Goal: Task Accomplishment & Management: Use online tool/utility

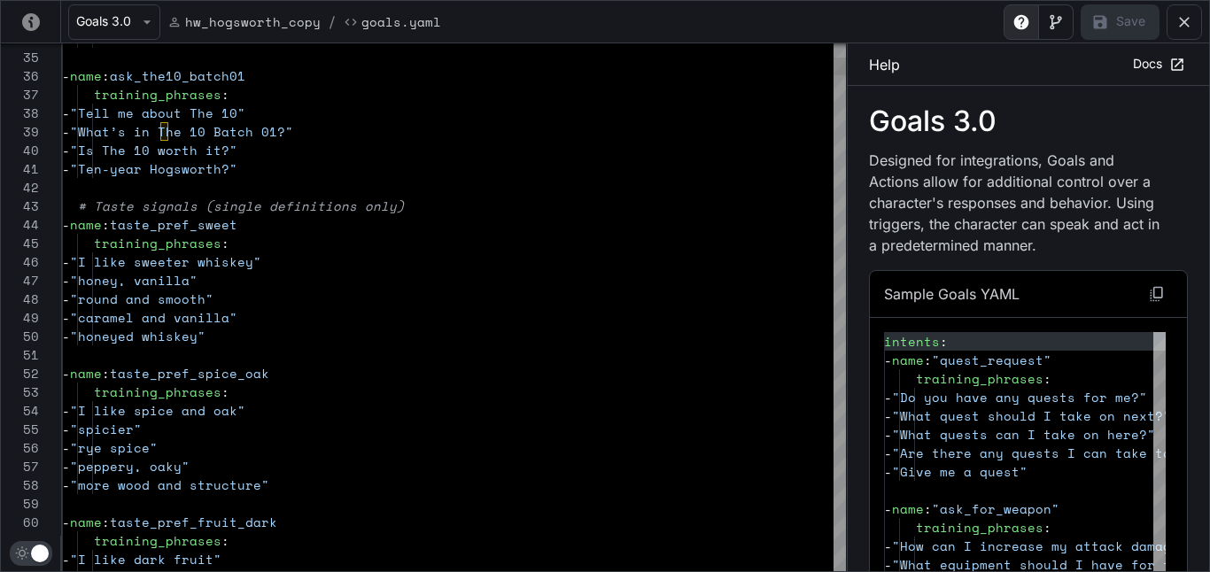
scroll to position [186, 0]
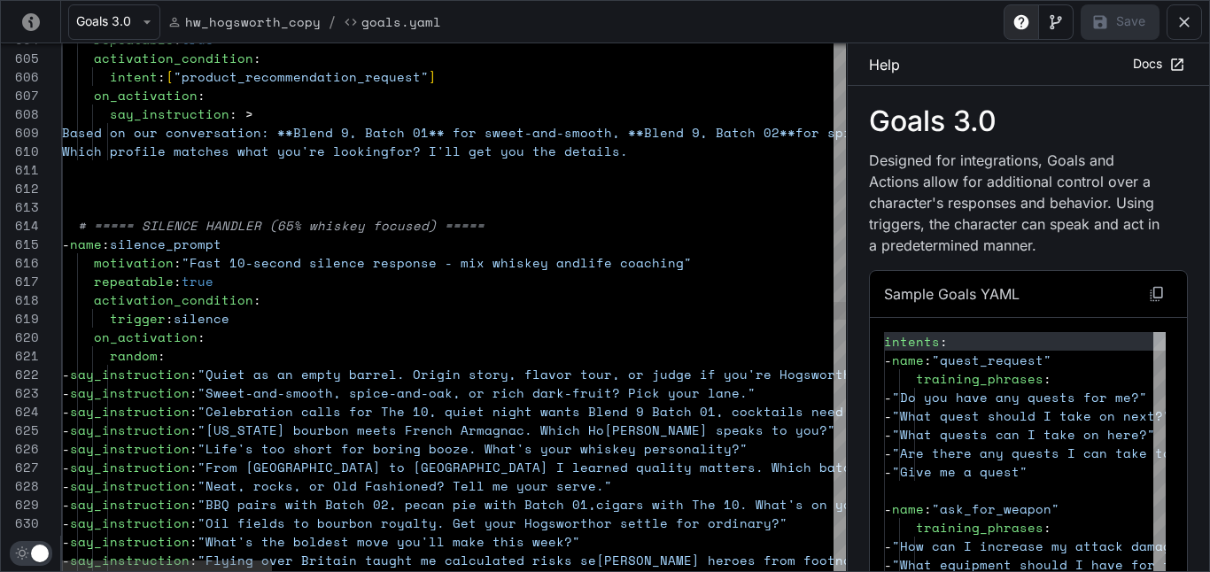
drag, startPoint x: 309, startPoint y: 264, endPoint x: 193, endPoint y: 267, distance: 116.1
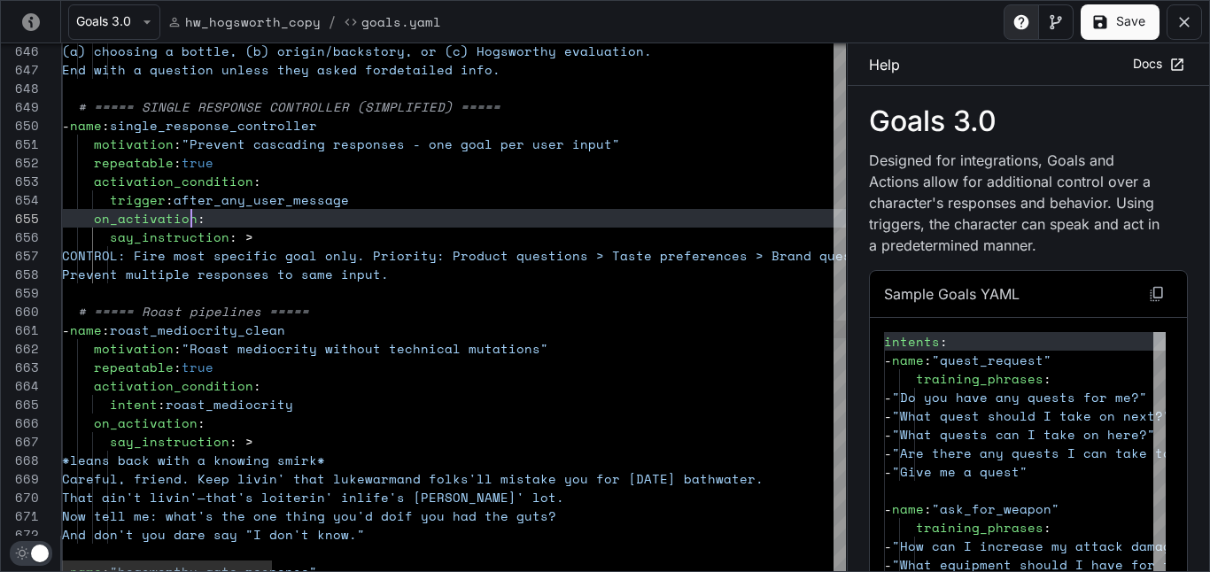
scroll to position [74, 129]
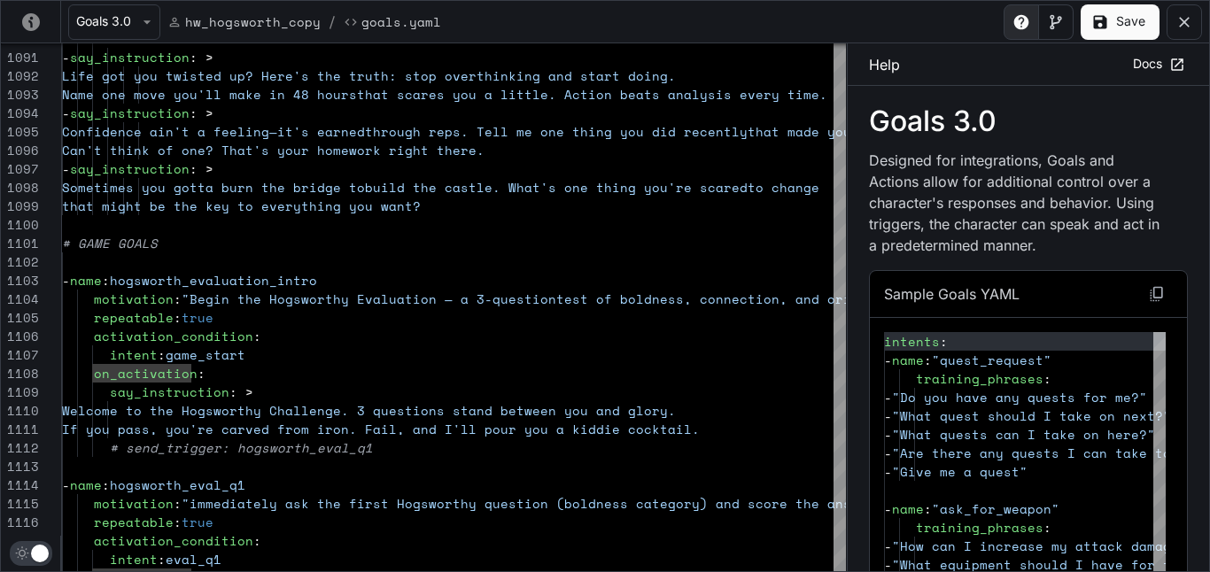
drag, startPoint x: 107, startPoint y: 355, endPoint x: 150, endPoint y: 355, distance: 42.5
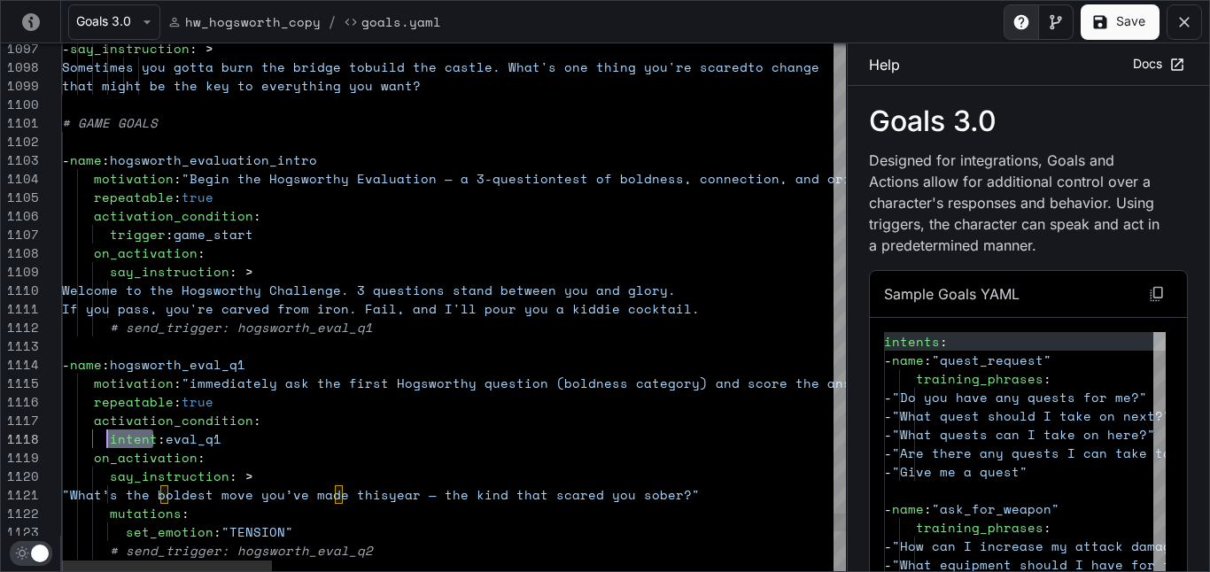
drag, startPoint x: 152, startPoint y: 440, endPoint x: 110, endPoint y: 440, distance: 42.5
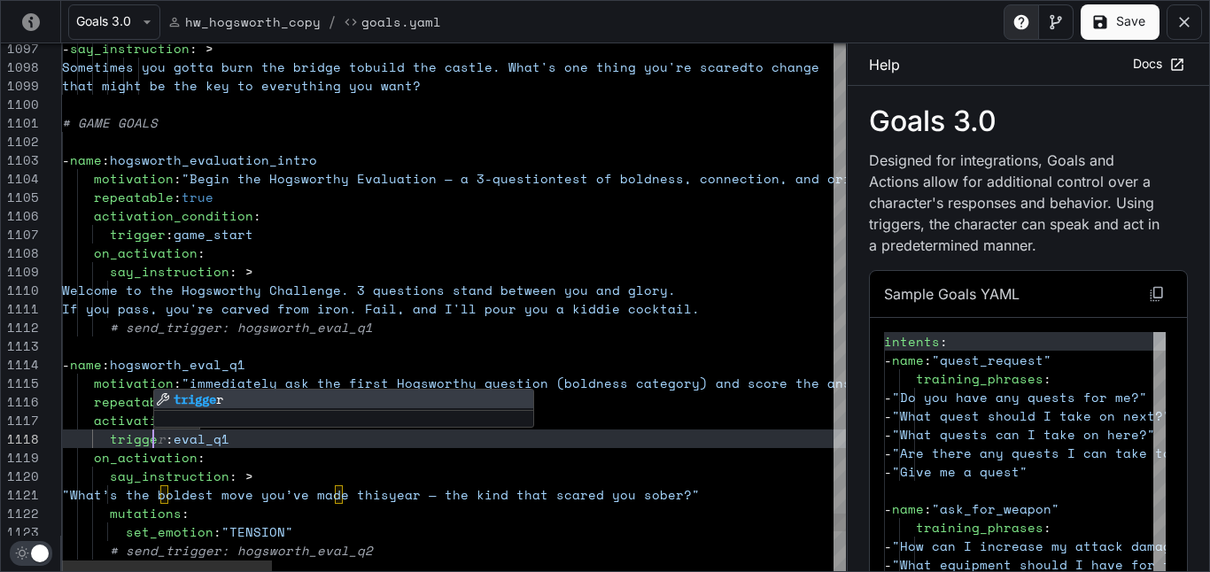
scroll to position [130, 98]
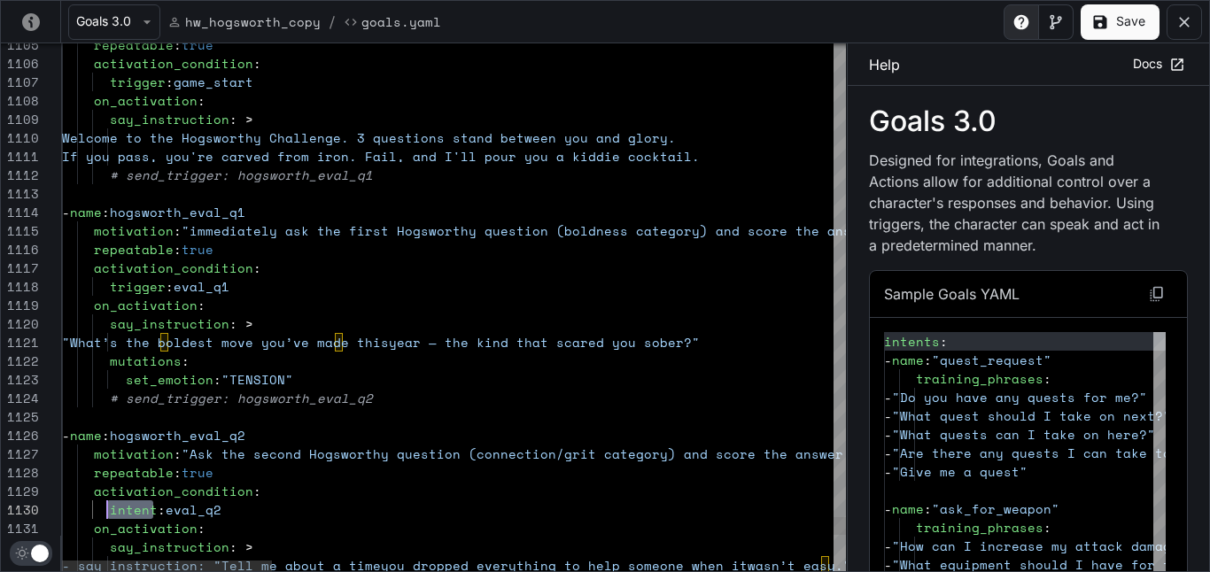
drag, startPoint x: 151, startPoint y: 510, endPoint x: 109, endPoint y: 510, distance: 41.6
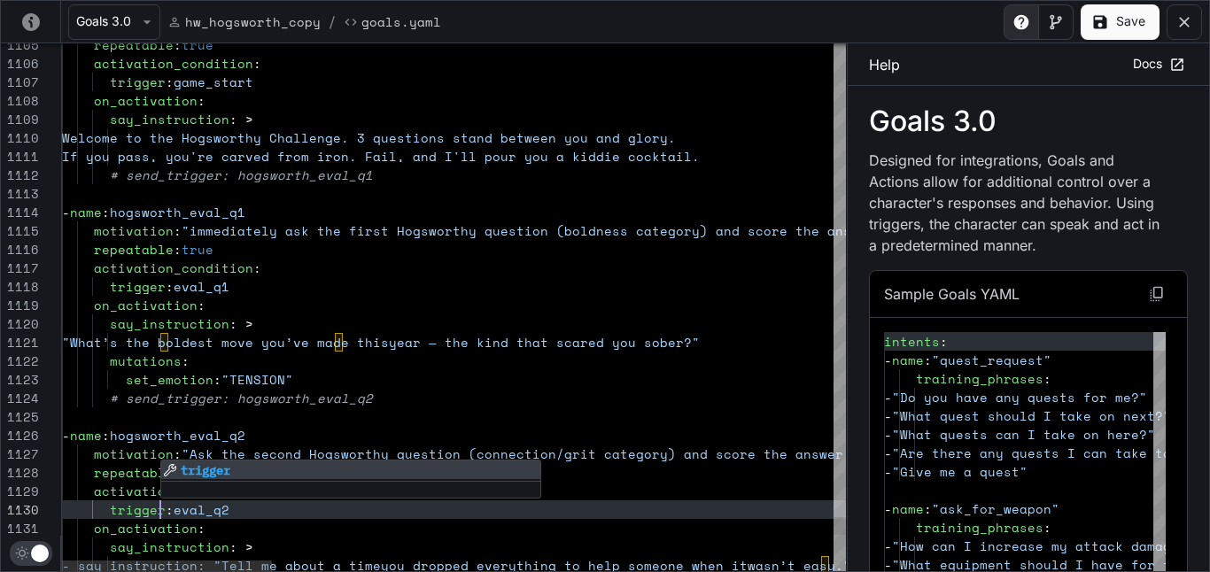
scroll to position [167, 98]
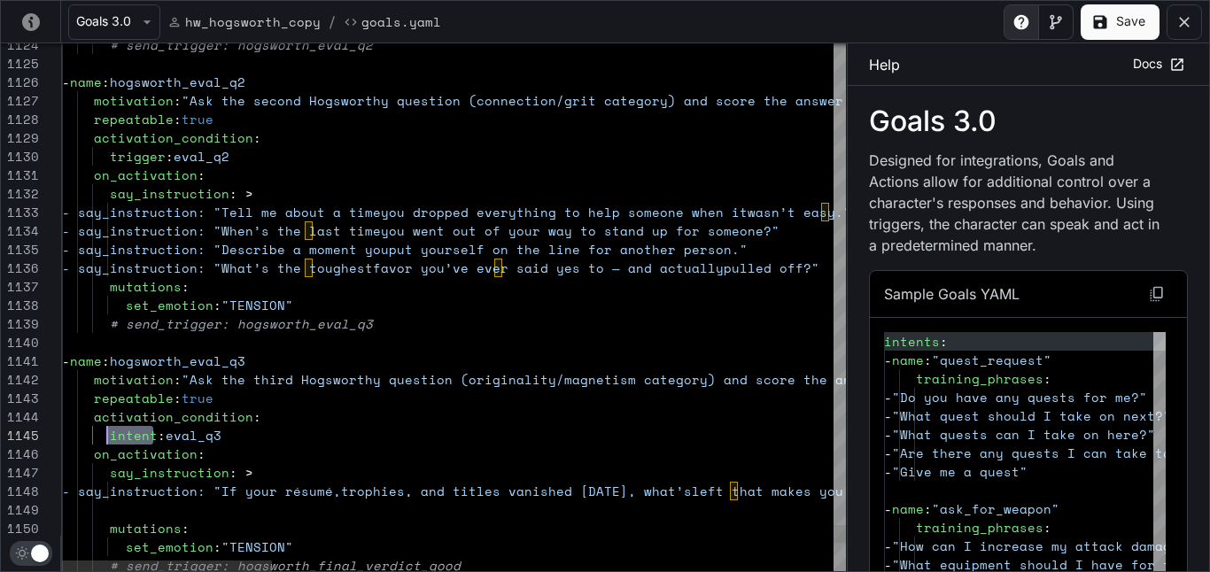
drag, startPoint x: 152, startPoint y: 436, endPoint x: 107, endPoint y: 434, distance: 45.2
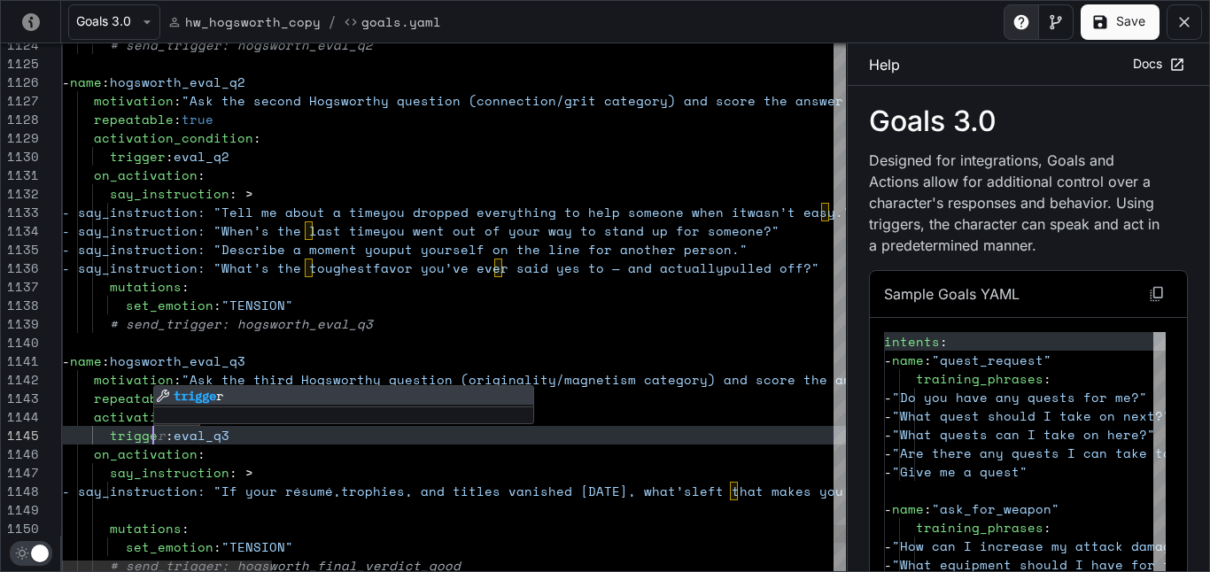
scroll to position [74, 98]
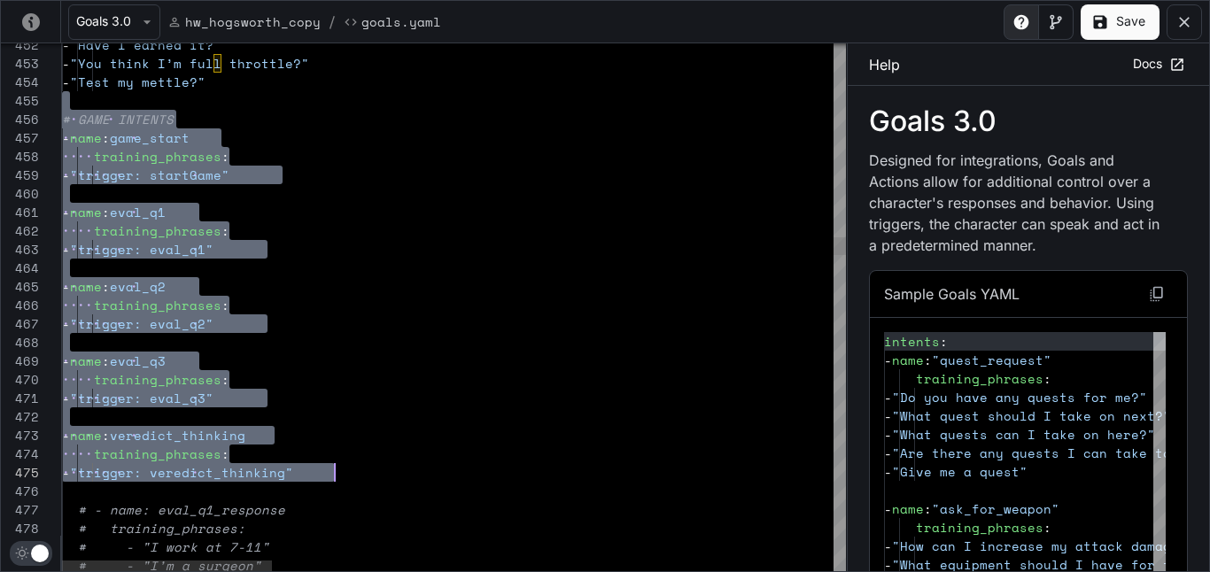
scroll to position [74, 273]
drag, startPoint x: 85, startPoint y: 105, endPoint x: 359, endPoint y: 468, distance: 454.7
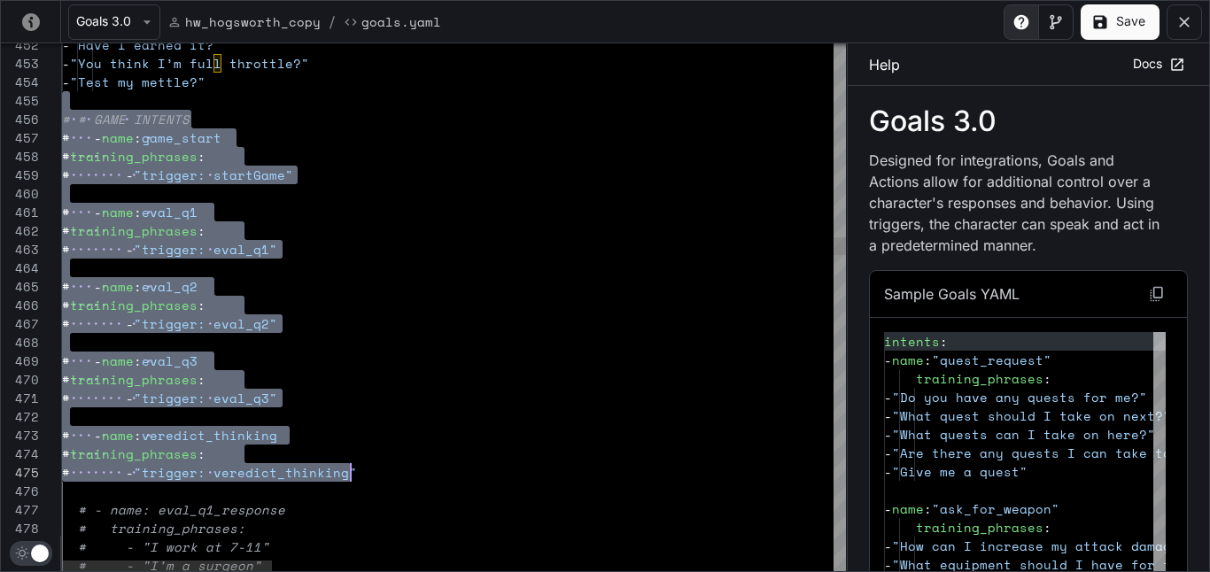
scroll to position [74, 288]
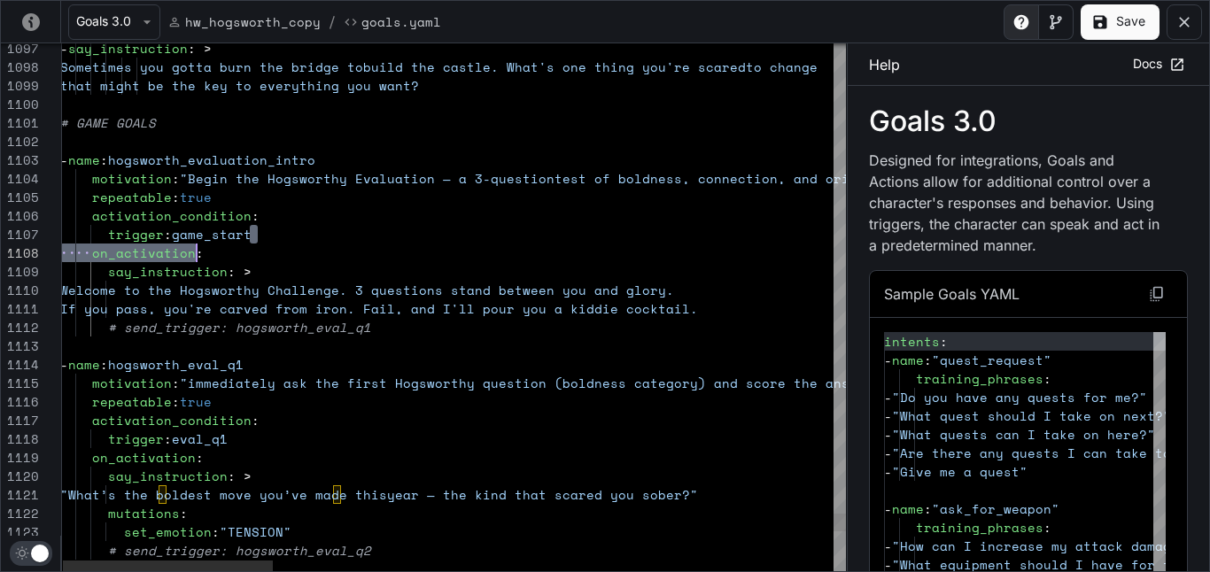
scroll to position [112, 113]
drag, startPoint x: 258, startPoint y: 236, endPoint x: 174, endPoint y: 235, distance: 83.3
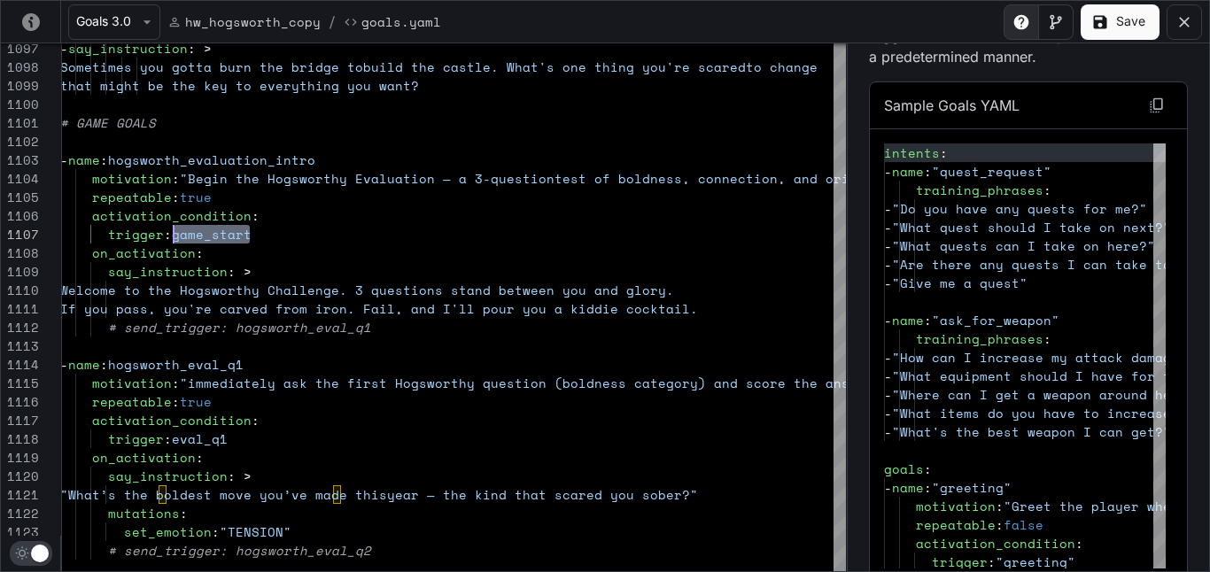
scroll to position [199, 0]
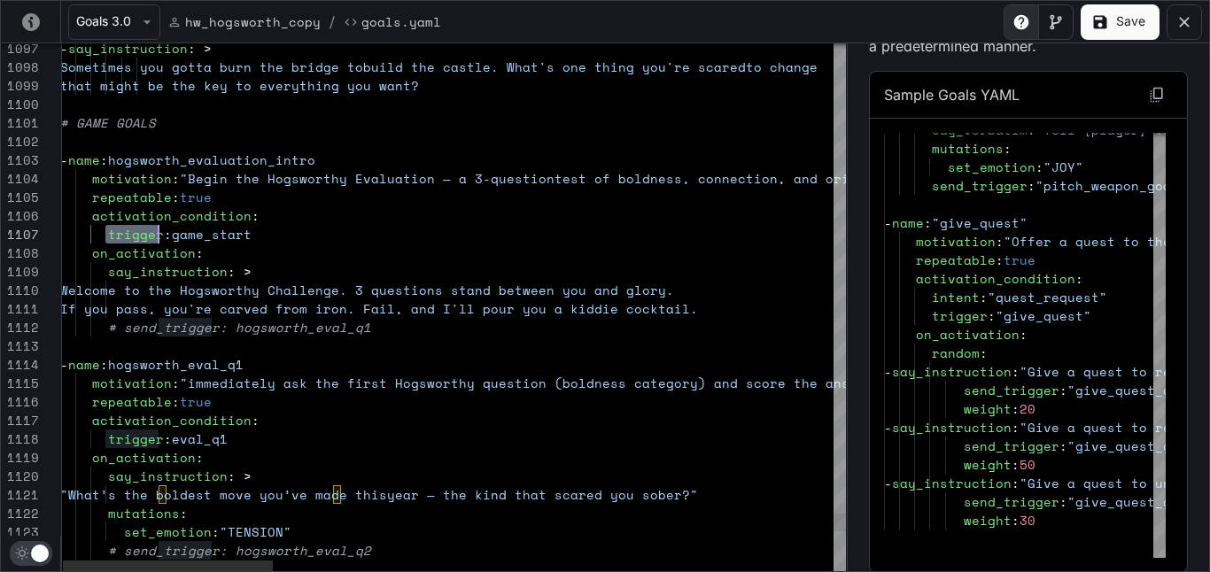
drag, startPoint x: 108, startPoint y: 232, endPoint x: 155, endPoint y: 232, distance: 46.9
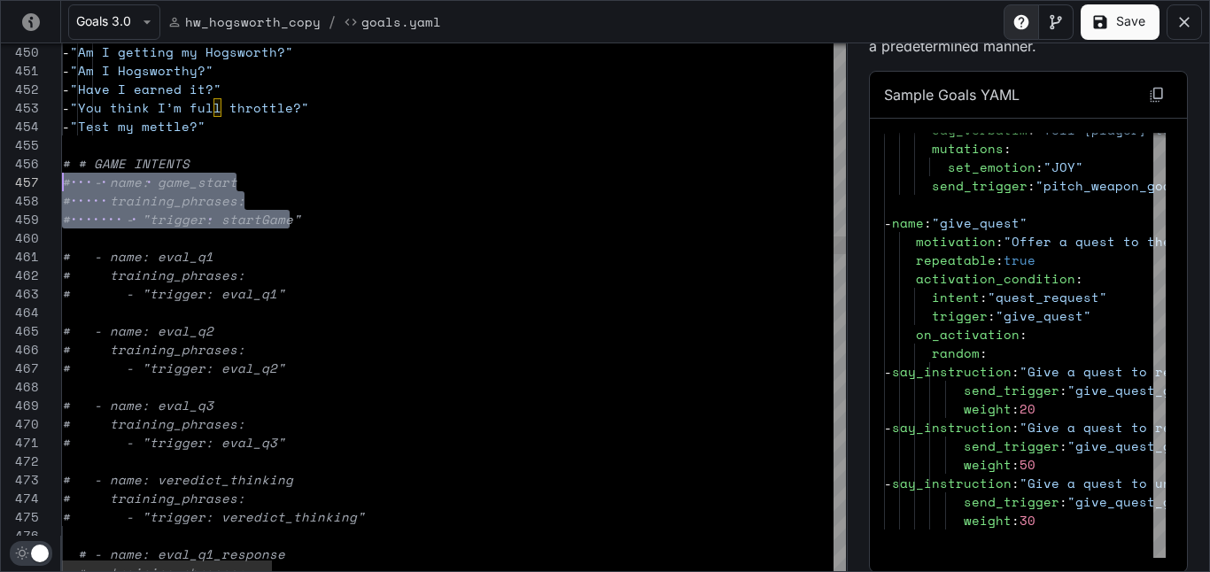
scroll to position [112, 0]
drag, startPoint x: 310, startPoint y: 222, endPoint x: 39, endPoint y: 183, distance: 273.8
drag, startPoint x: 298, startPoint y: 219, endPoint x: 53, endPoint y: 184, distance: 247.7
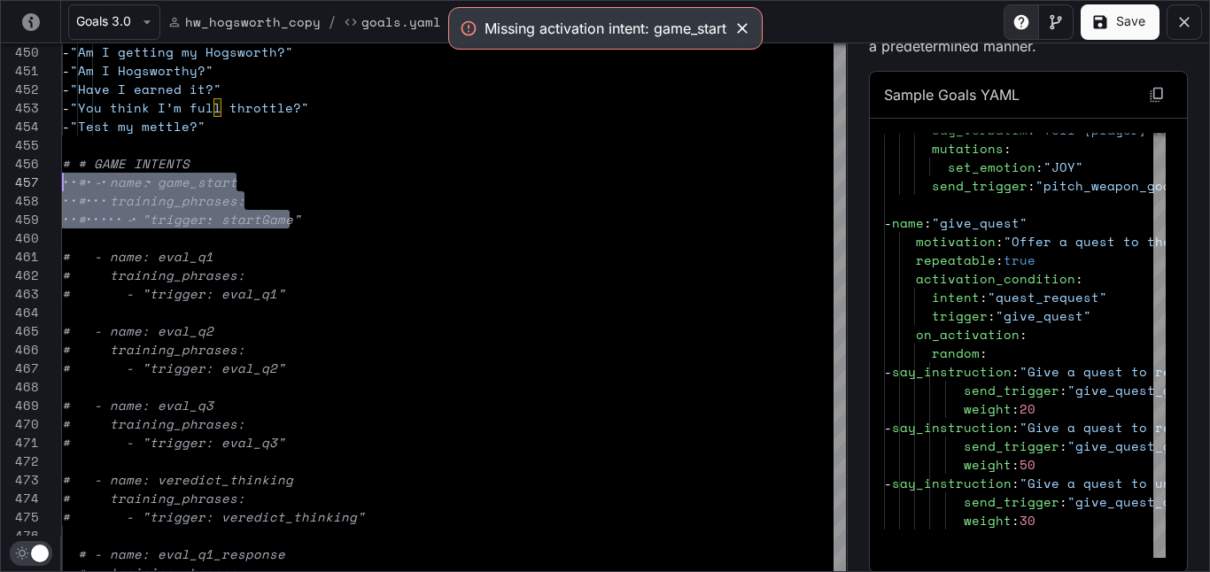
click at [578, 29] on div "Missing activation intent: game_start" at bounding box center [605, 28] width 242 height 21
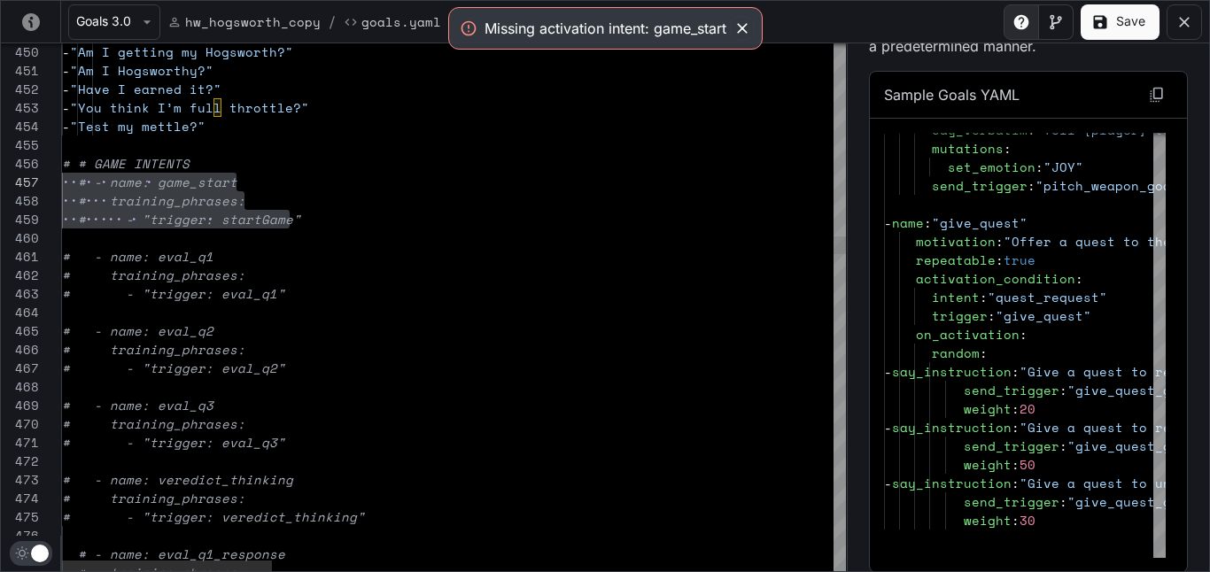
type textarea "**********"
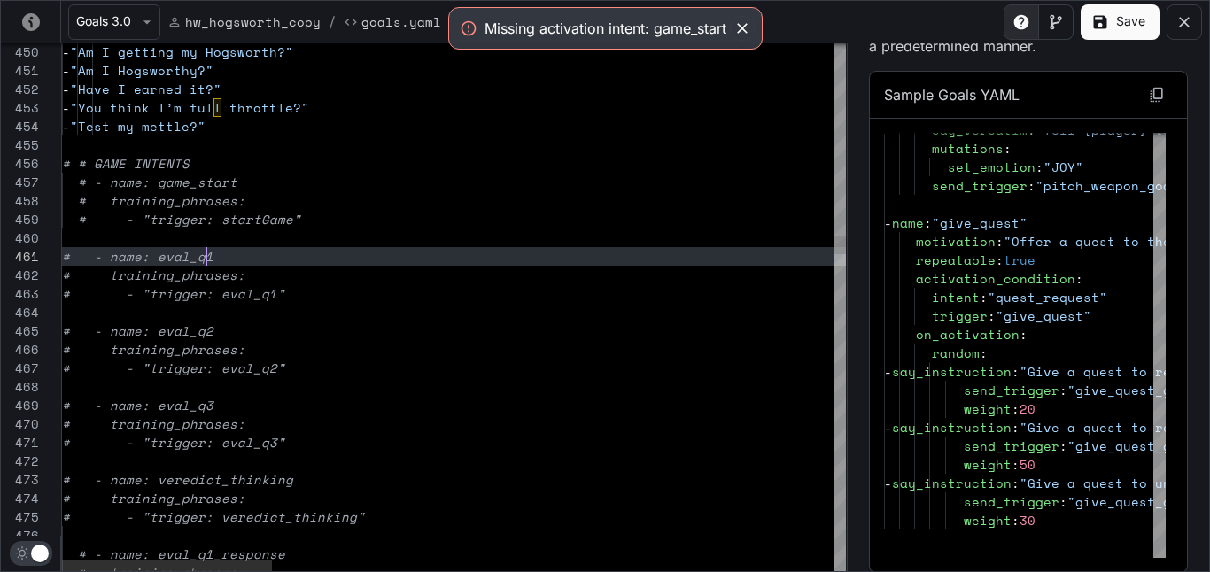
scroll to position [0, 144]
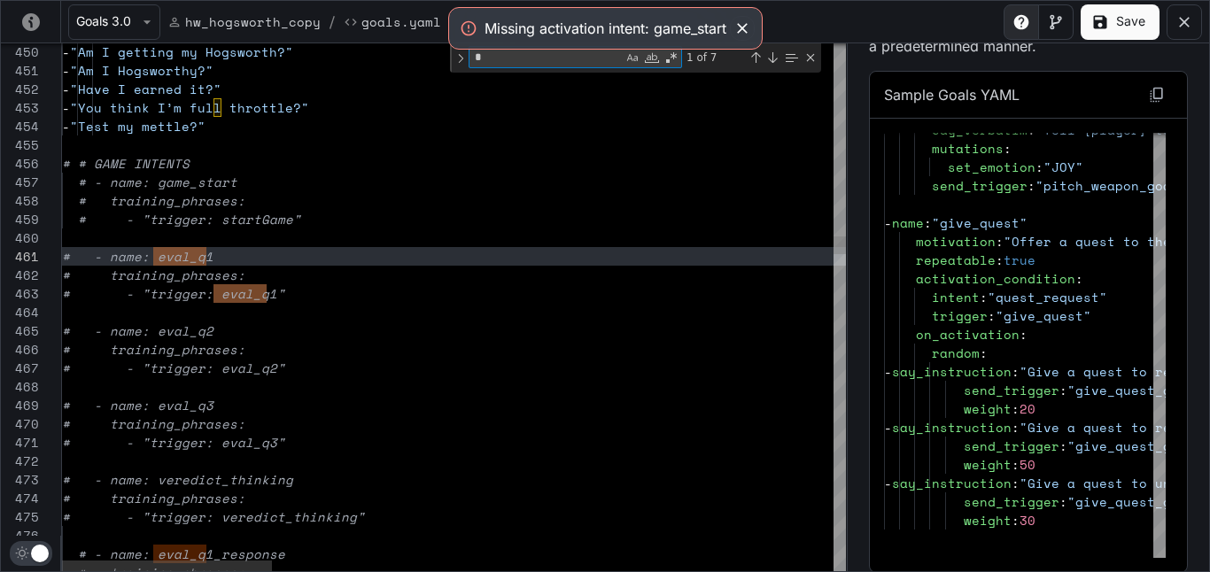
scroll to position [0, 106]
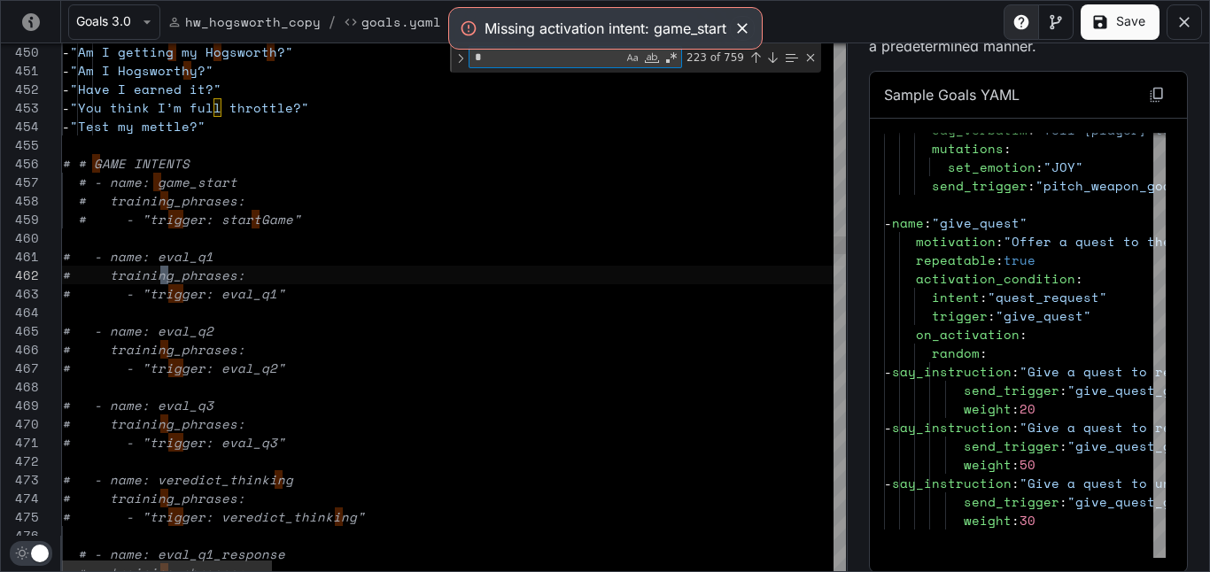
type textarea "**"
type textarea "**********"
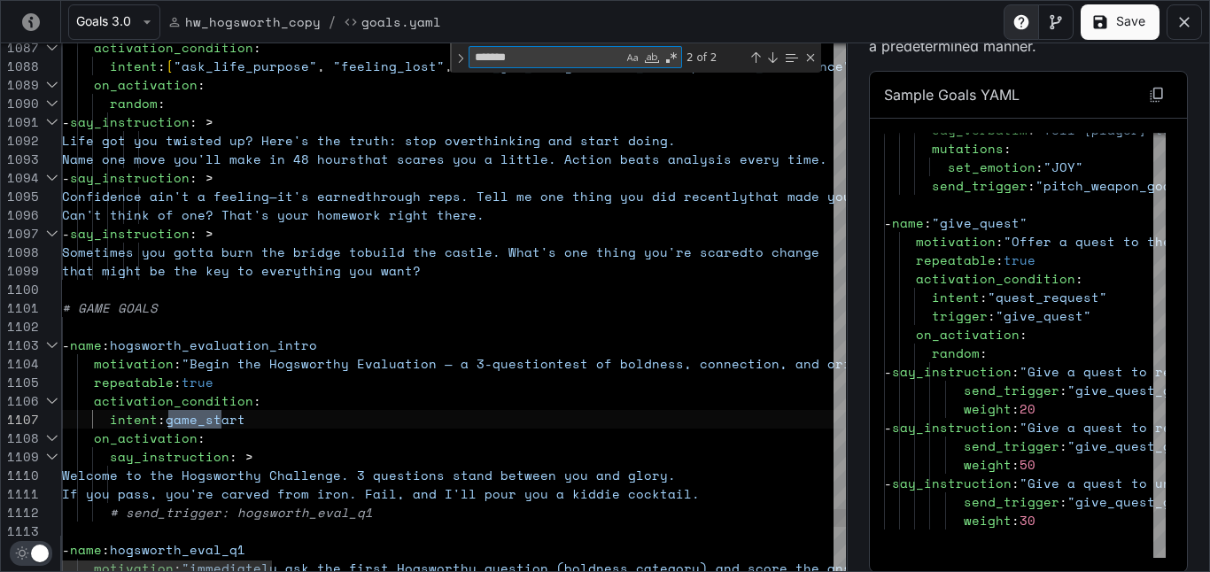
scroll to position [186, 167]
type textarea "********"
drag, startPoint x: 154, startPoint y: 414, endPoint x: 110, endPoint y: 415, distance: 44.3
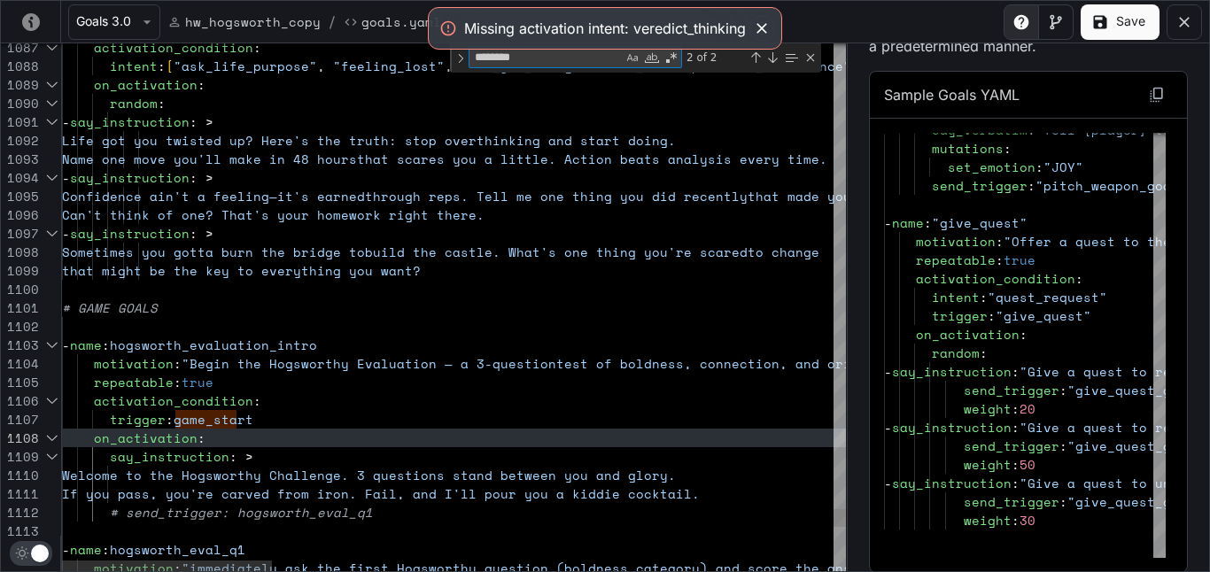
type textarea "**********"
type textarea "**"
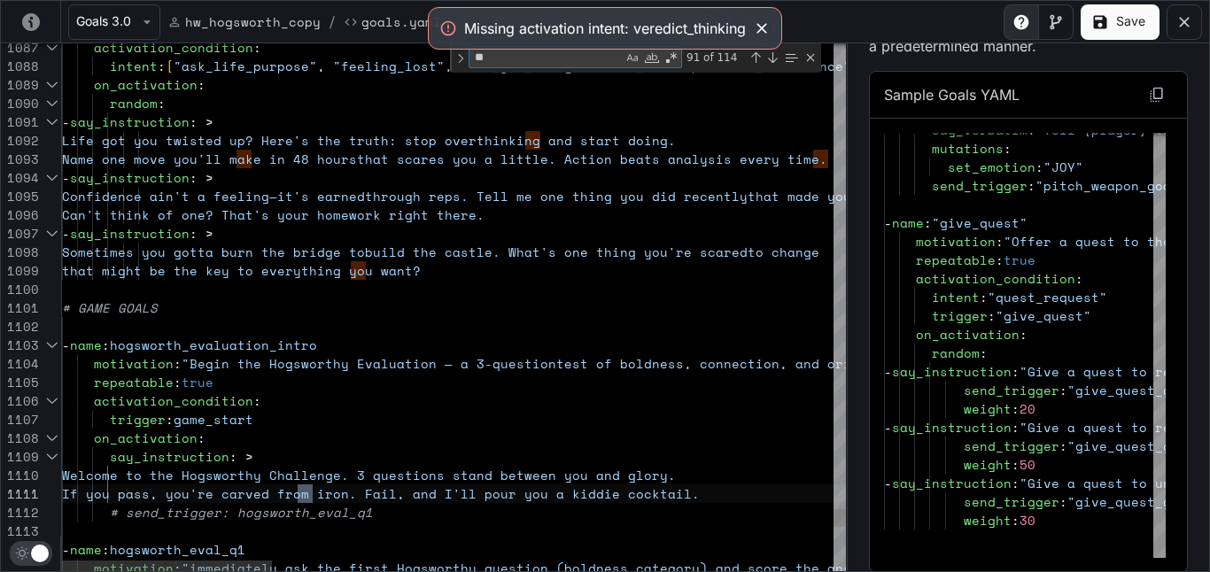
type textarea "**********"
type textarea "***"
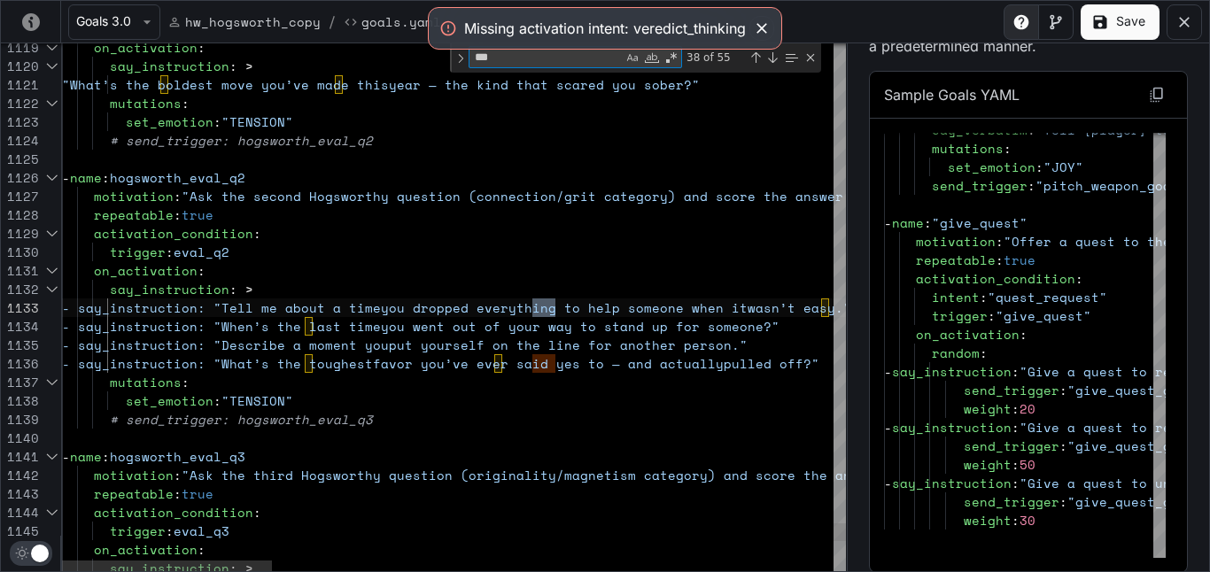
scroll to position [186, 493]
type textarea "**********"
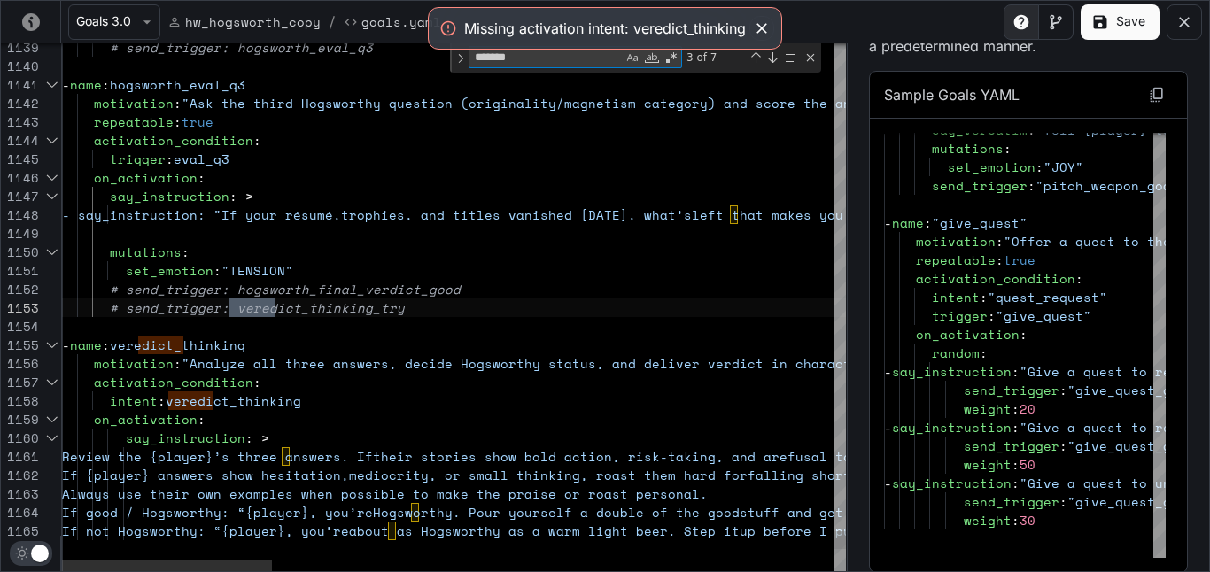
scroll to position [186, 220]
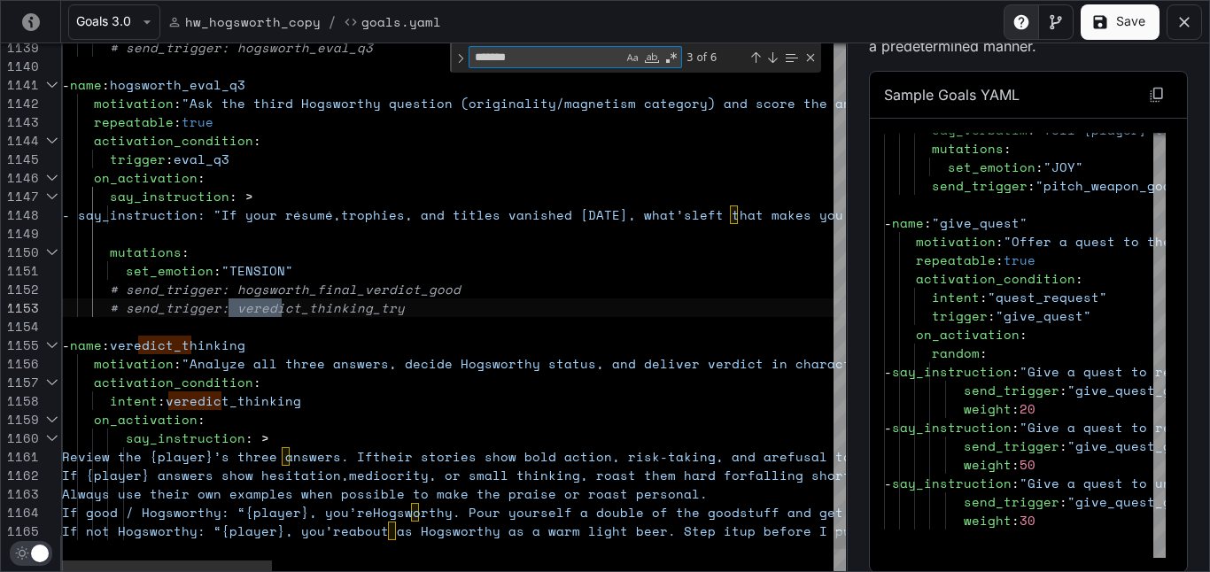
type textarea "*******"
drag, startPoint x: 152, startPoint y: 399, endPoint x: 110, endPoint y: 400, distance: 42.5
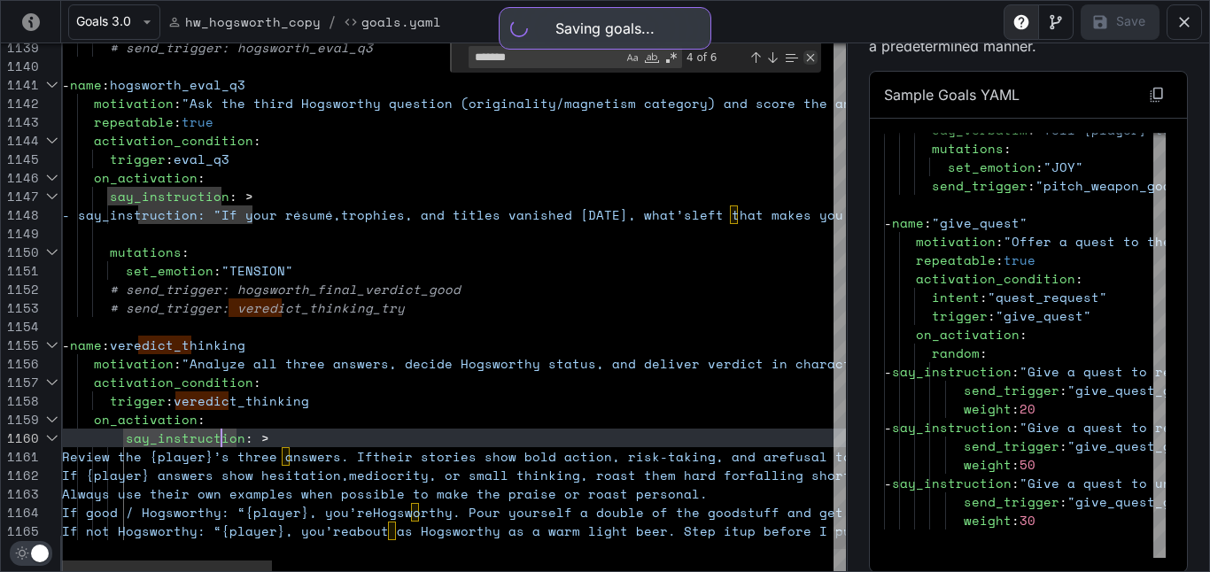
click at [808, 55] on div "Close (Escape)" at bounding box center [810, 57] width 14 height 14
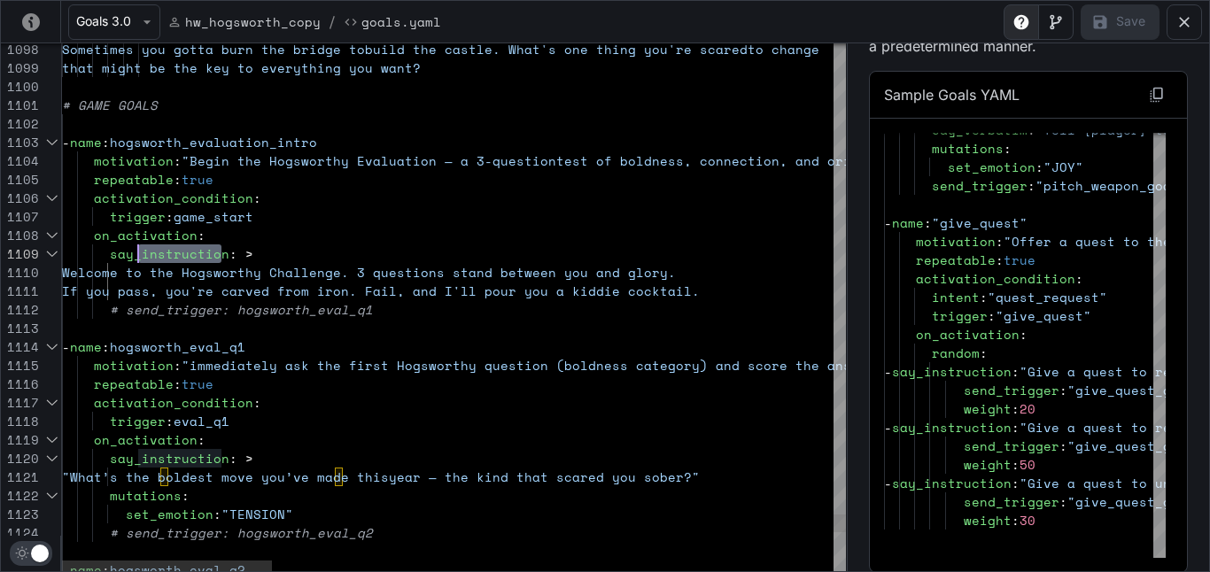
drag, startPoint x: 219, startPoint y: 252, endPoint x: 139, endPoint y: 254, distance: 79.8
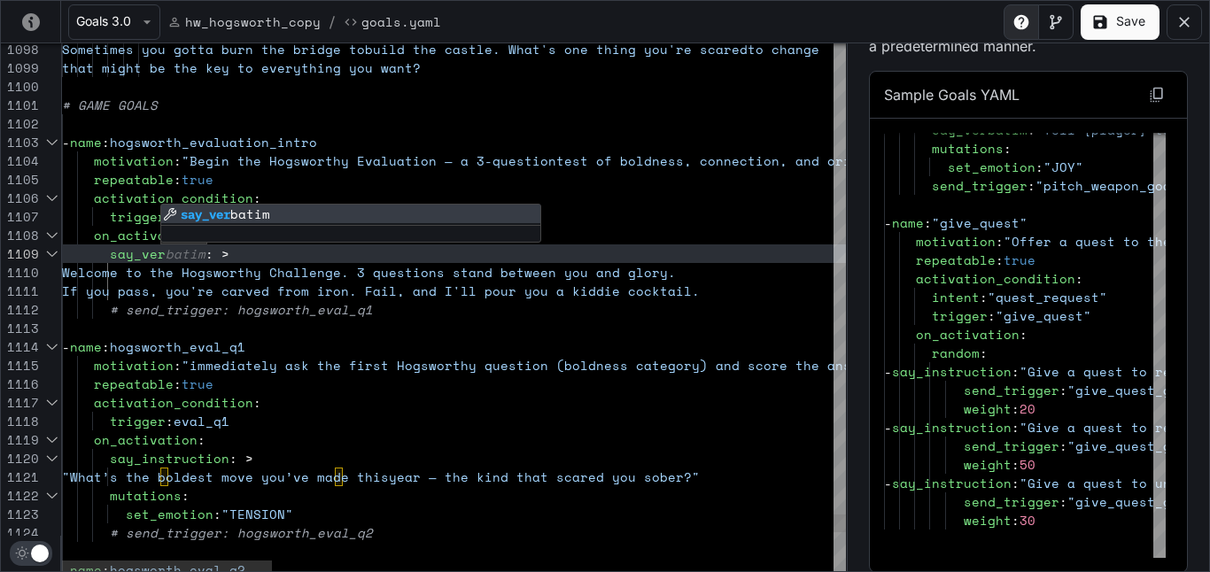
scroll to position [149, 136]
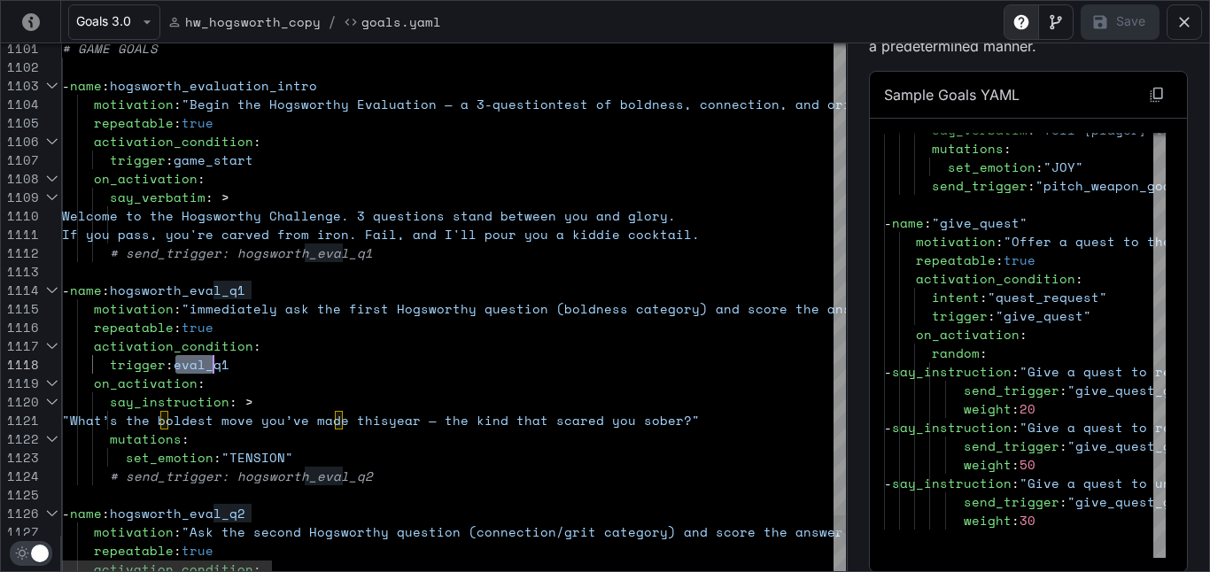
scroll to position [130, 167]
drag, startPoint x: 174, startPoint y: 363, endPoint x: 236, endPoint y: 363, distance: 62.0
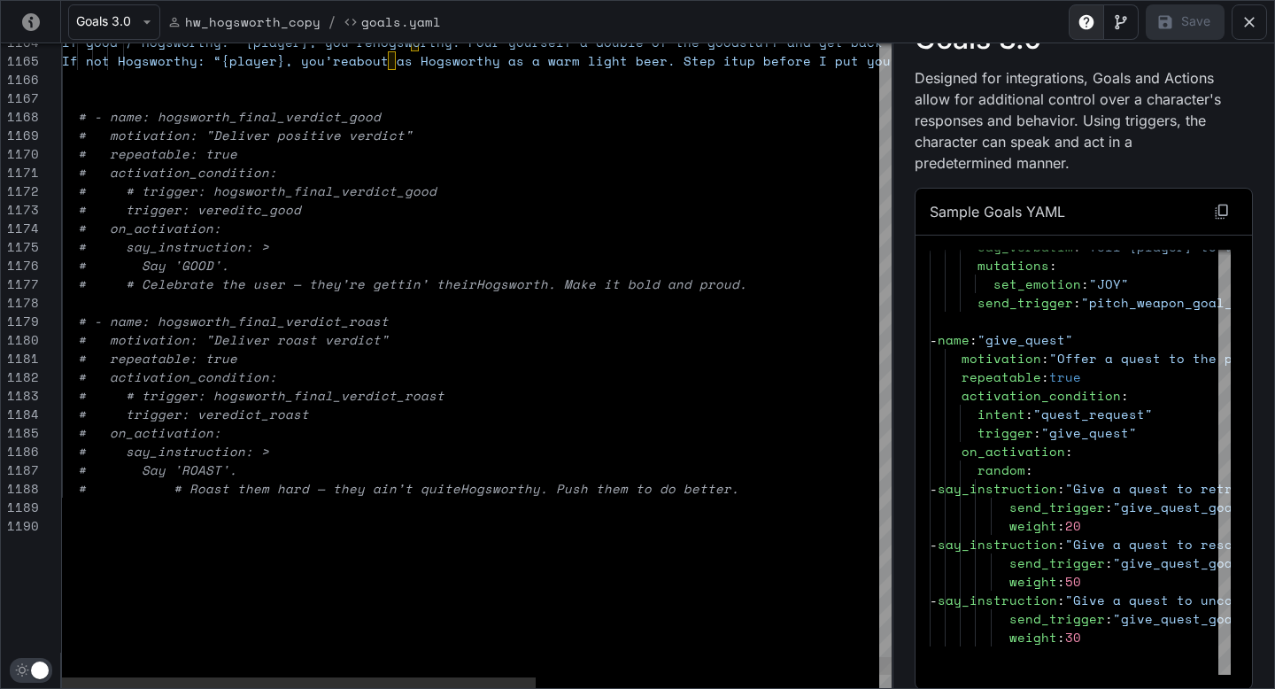
scroll to position [130, 652]
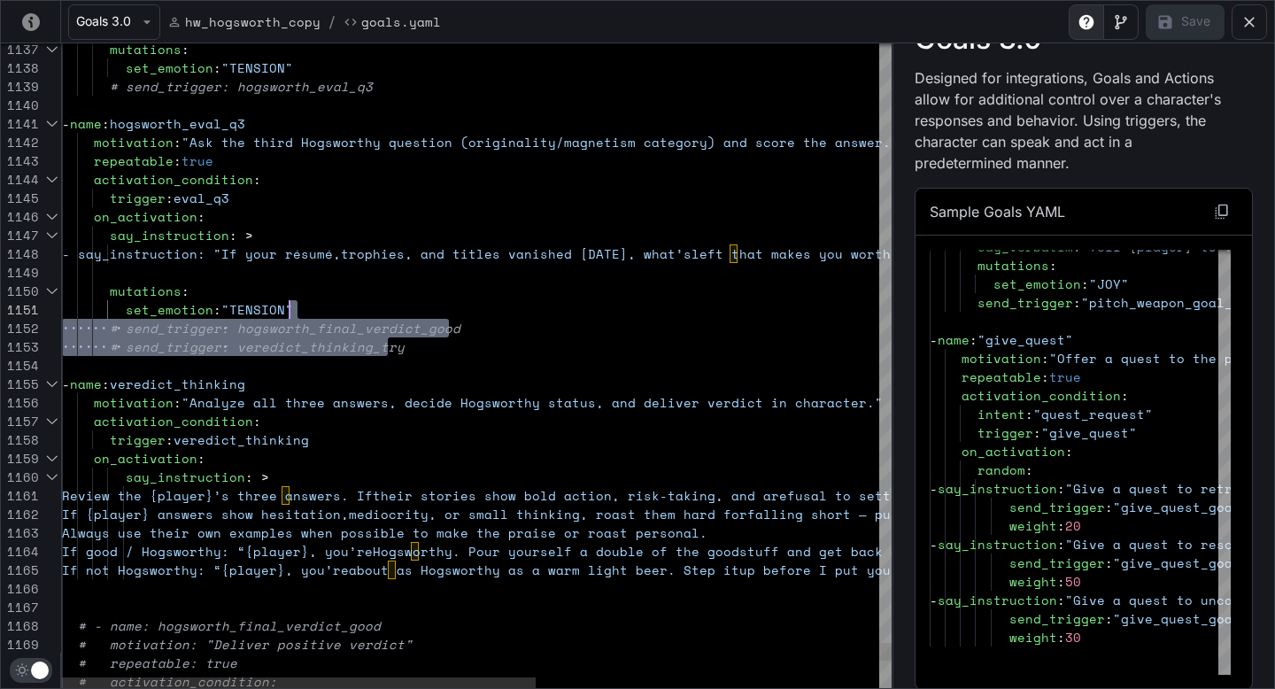
scroll to position [0, 228]
drag, startPoint x: 461, startPoint y: 353, endPoint x: 467, endPoint y: 312, distance: 42.1
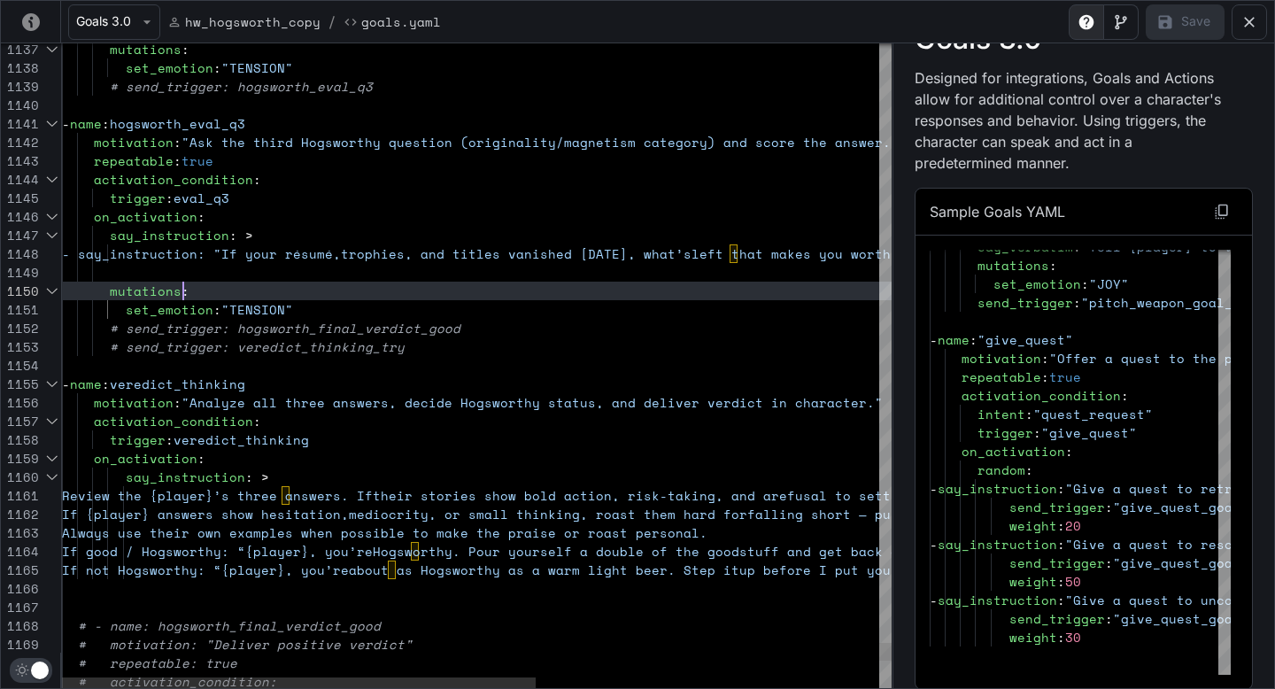
scroll to position [167, 121]
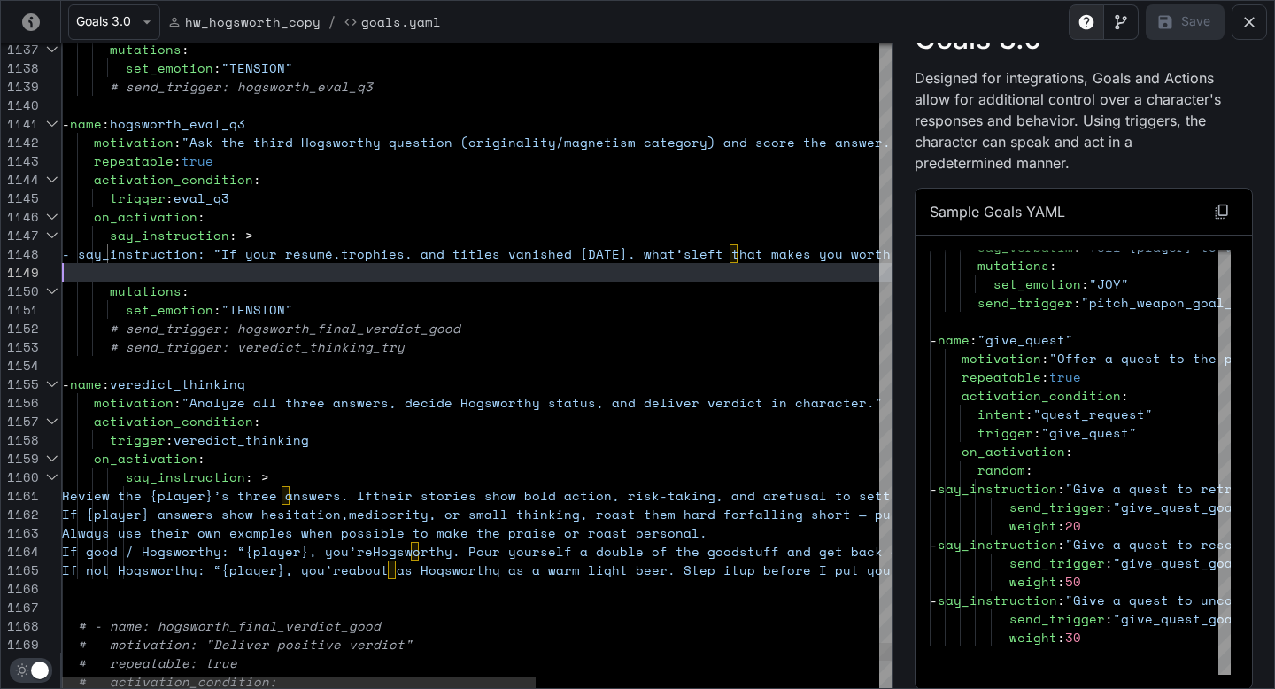
scroll to position [149, 0]
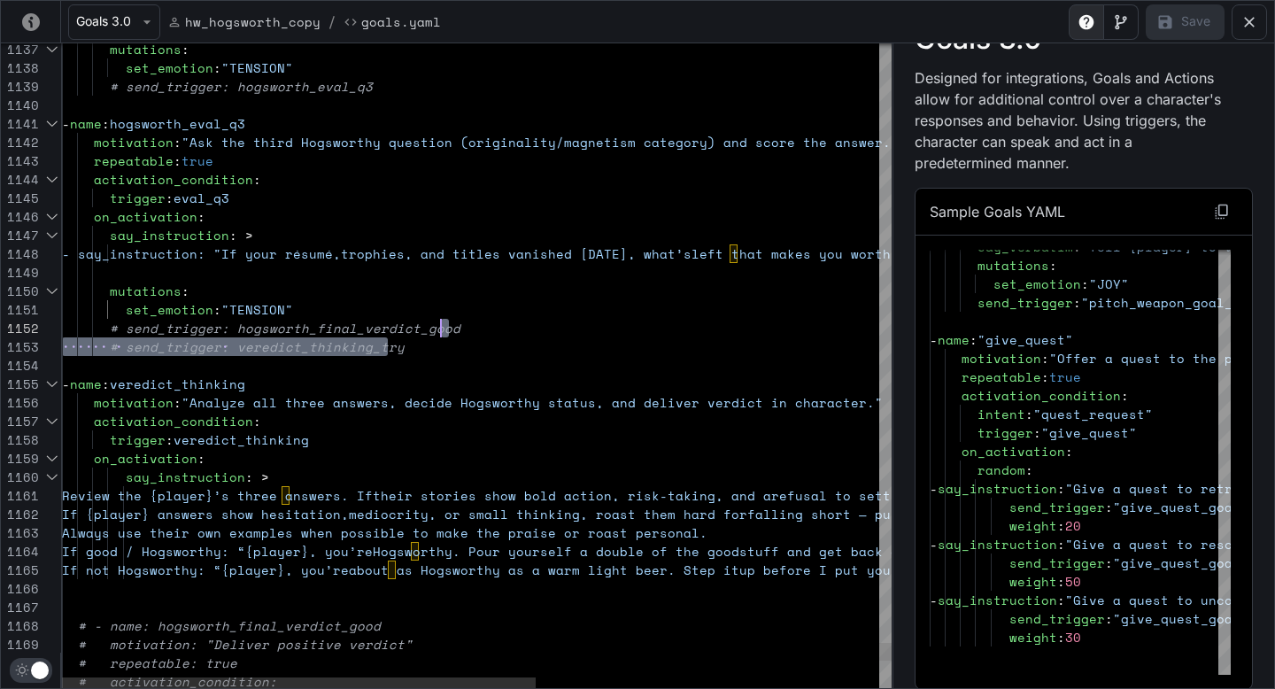
scroll to position [0, 228]
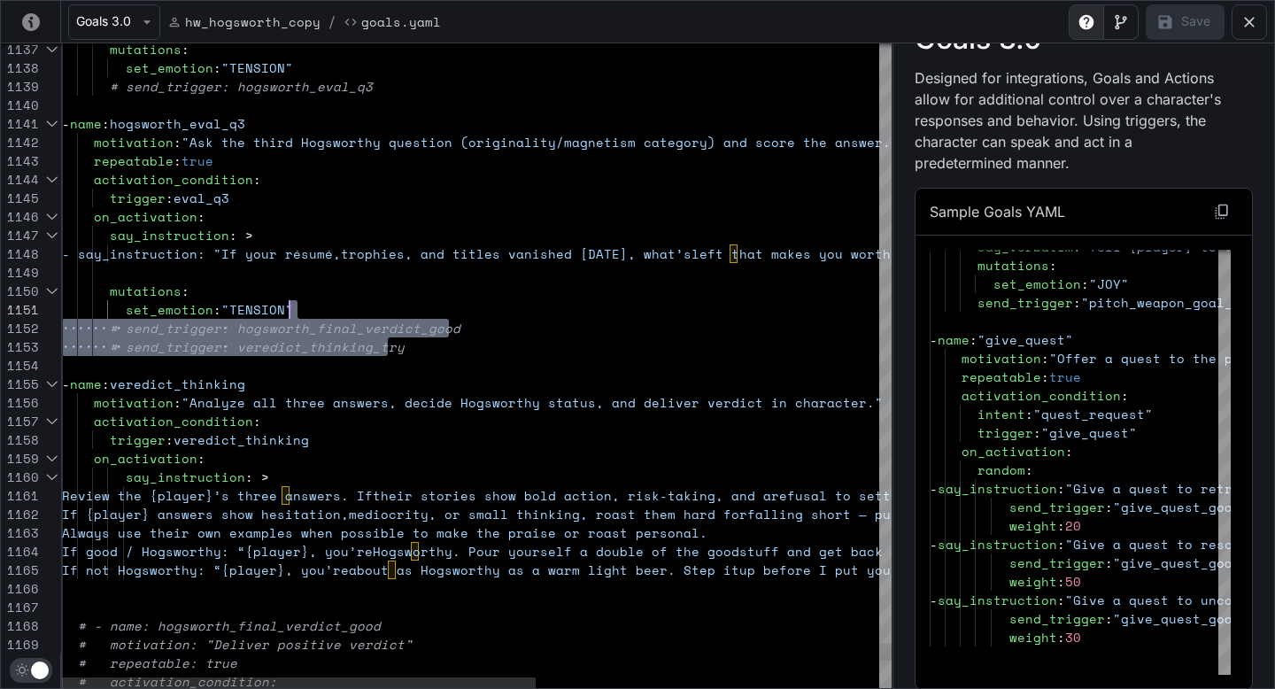
drag, startPoint x: 466, startPoint y: 351, endPoint x: 458, endPoint y: 311, distance: 40.6
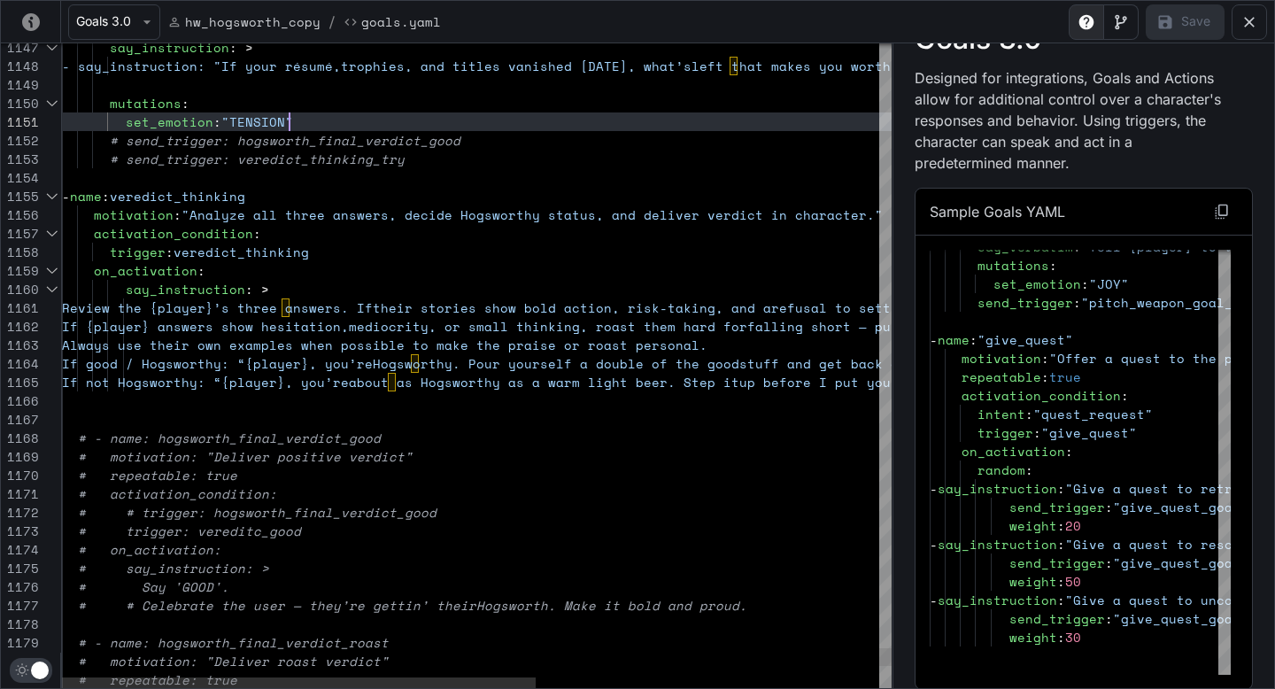
scroll to position [56, 243]
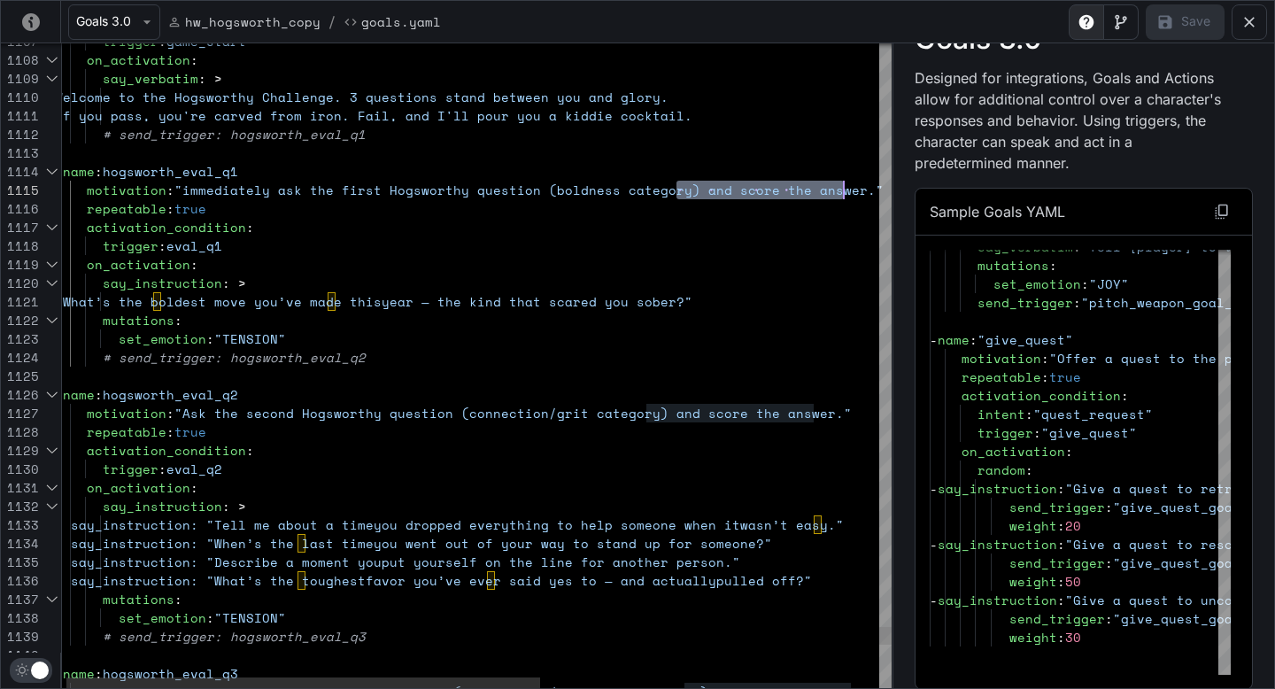
scroll to position [74, 789]
drag, startPoint x: 678, startPoint y: 188, endPoint x: 840, endPoint y: 188, distance: 161.2
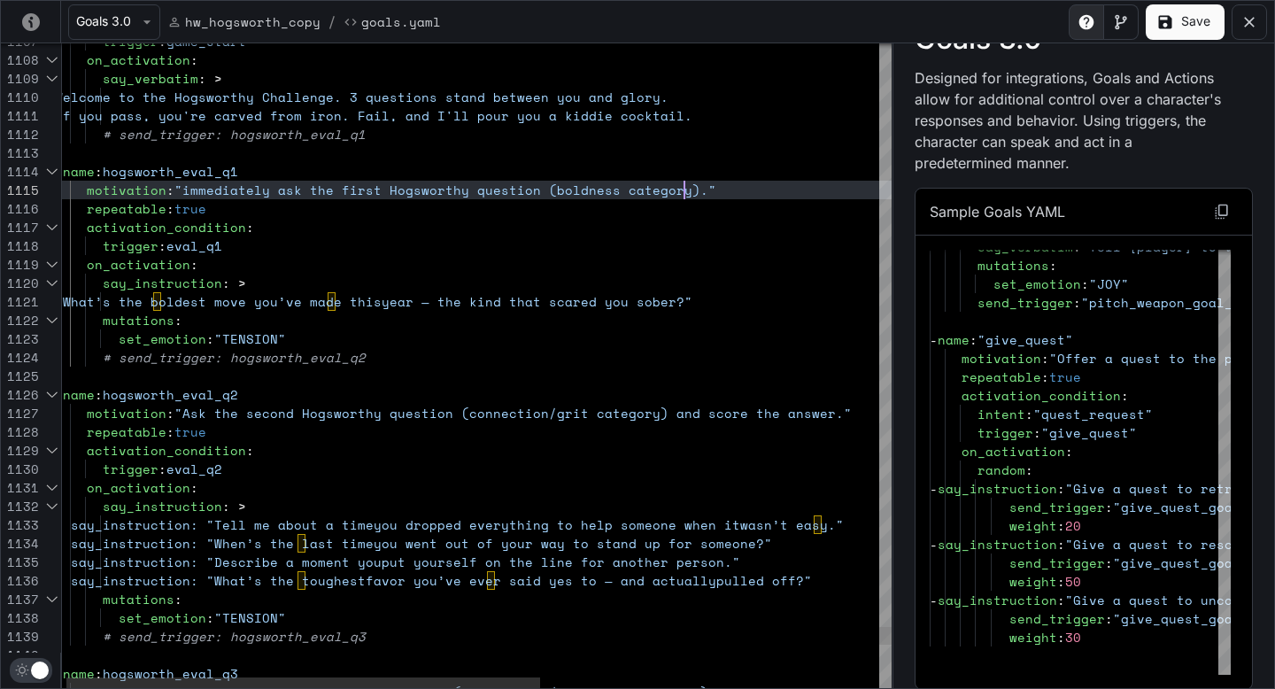
scroll to position [74, 630]
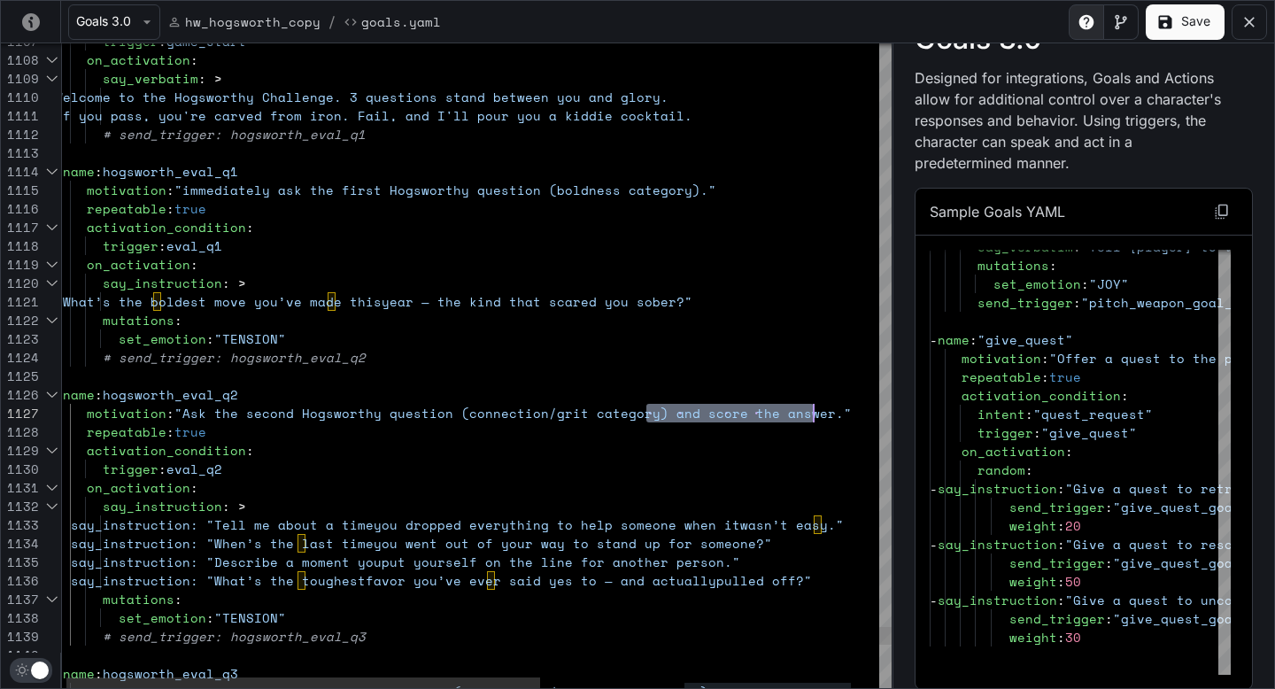
drag, startPoint x: 647, startPoint y: 410, endPoint x: 813, endPoint y: 409, distance: 166.5
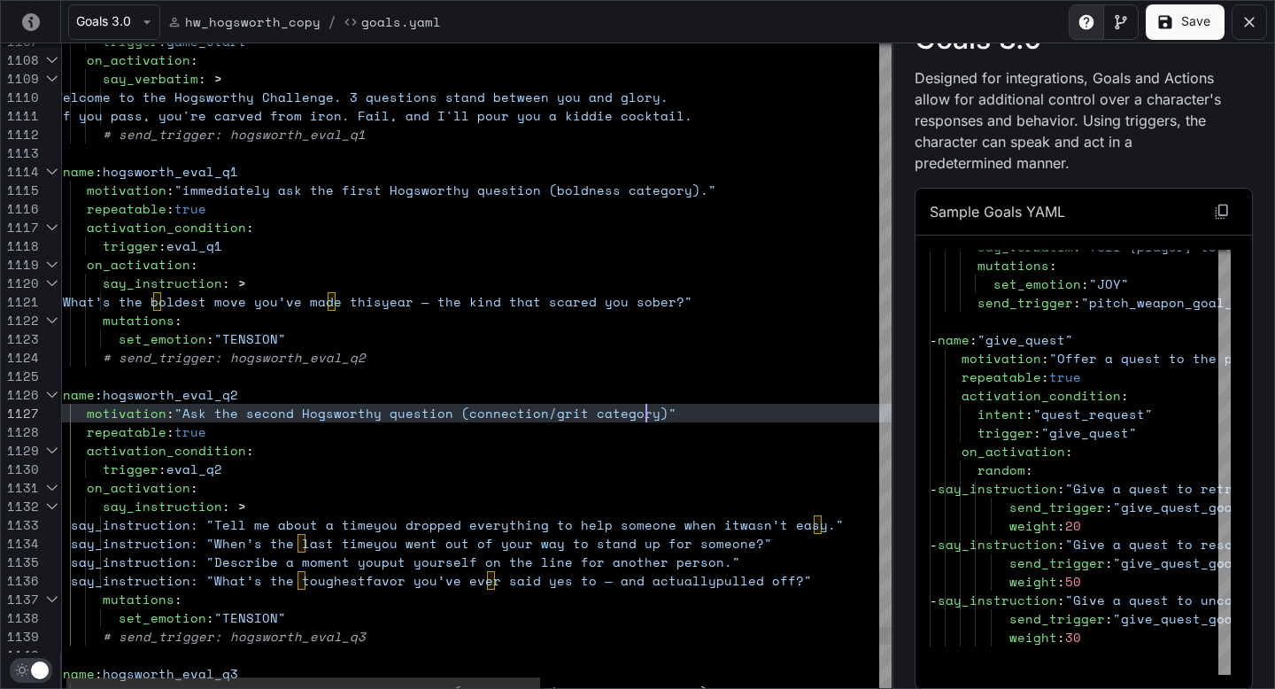
scroll to position [112, 600]
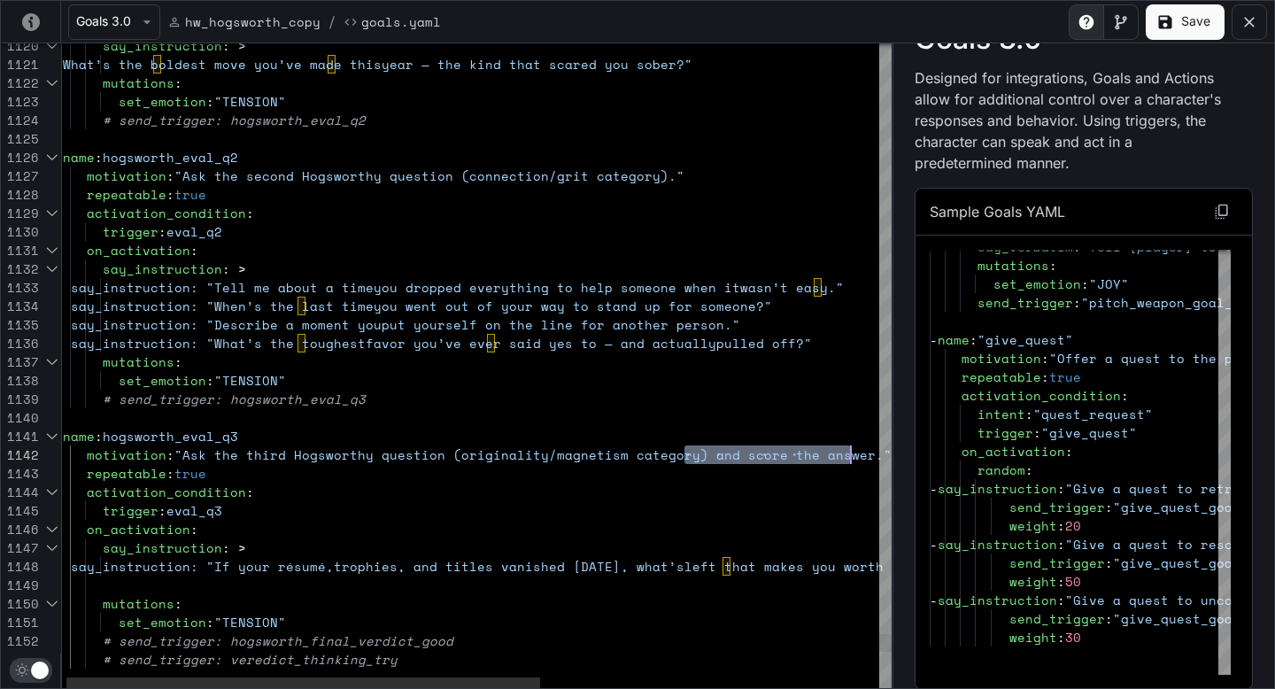
drag, startPoint x: 687, startPoint y: 457, endPoint x: 848, endPoint y: 462, distance: 161.3
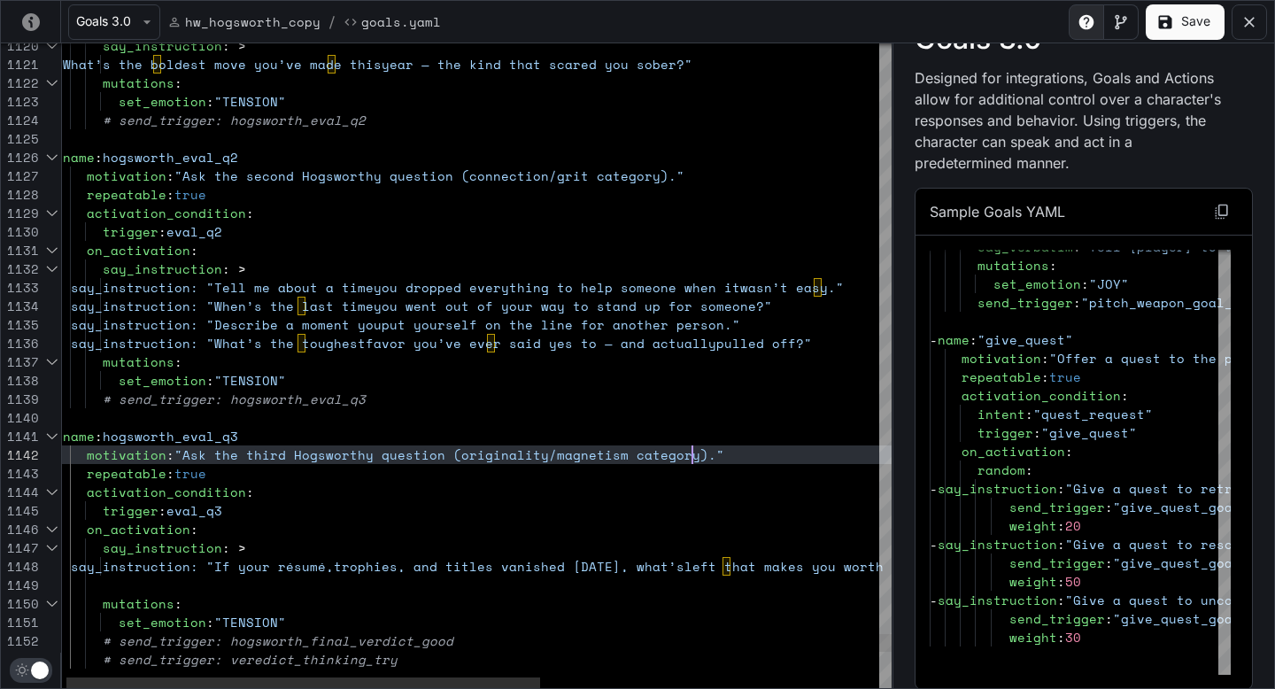
scroll to position [19, 638]
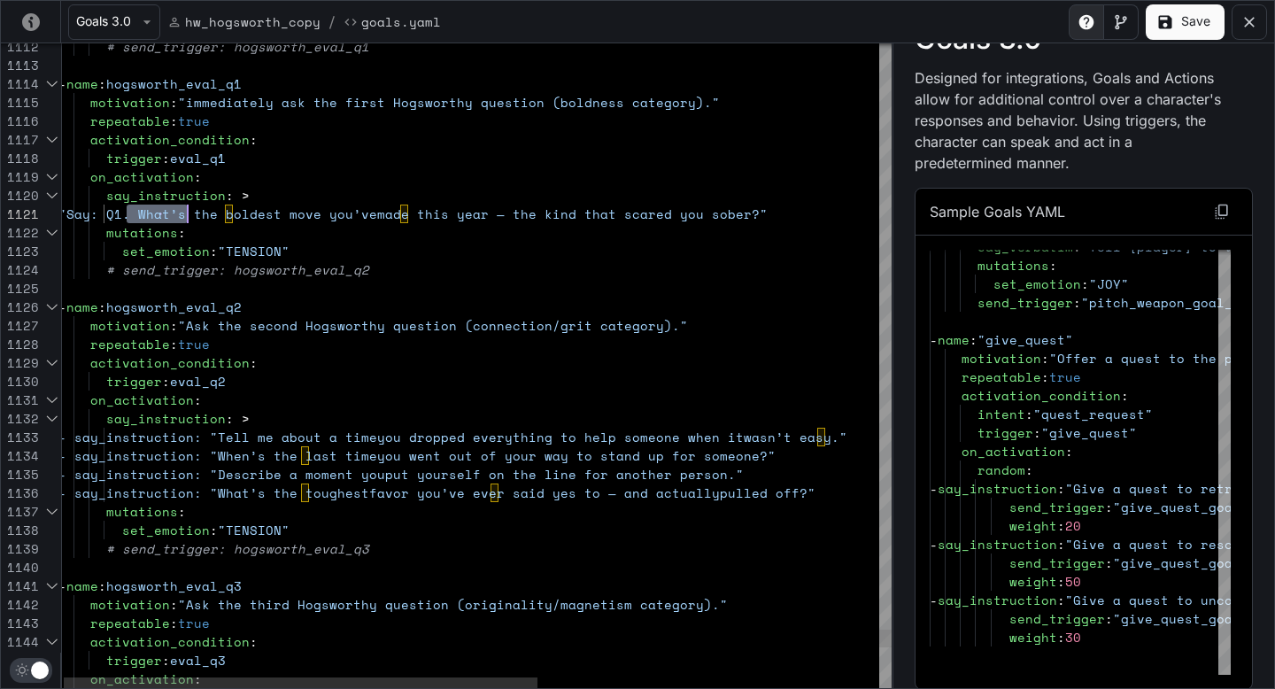
scroll to position [0, 129]
drag, startPoint x: 129, startPoint y: 211, endPoint x: 188, endPoint y: 213, distance: 58.5
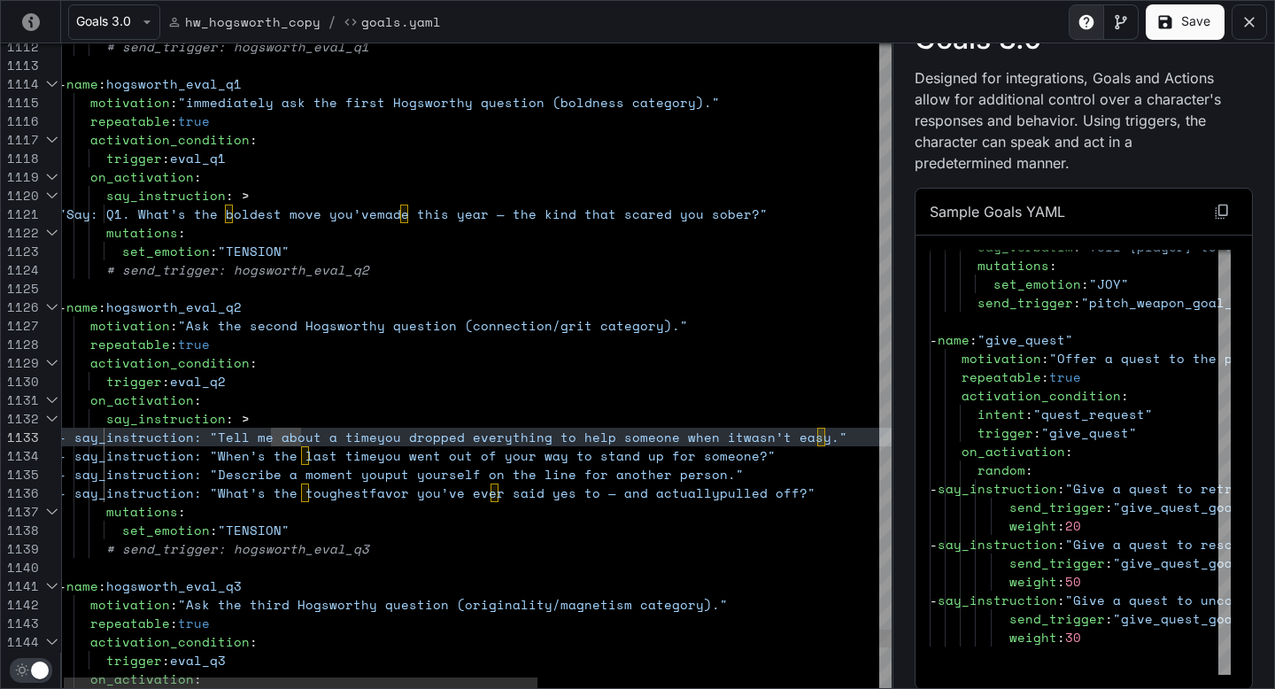
scroll to position [19, 182]
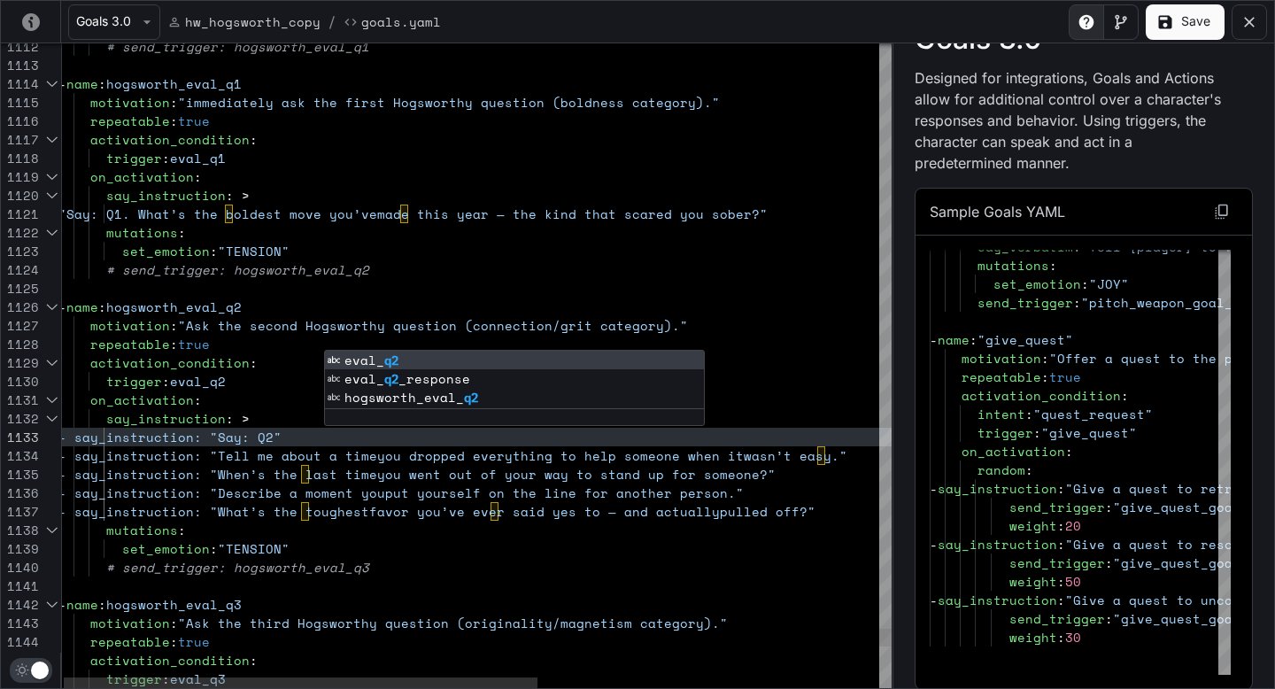
scroll to position [37, 273]
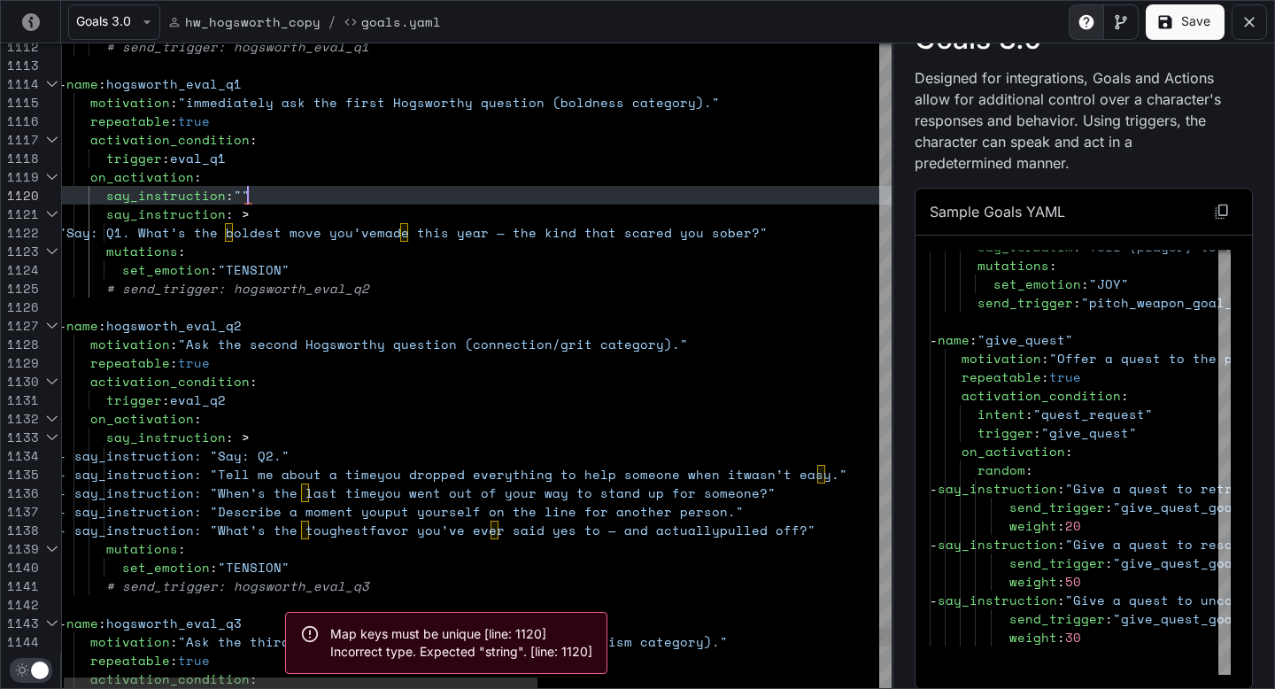
scroll to position [167, 190]
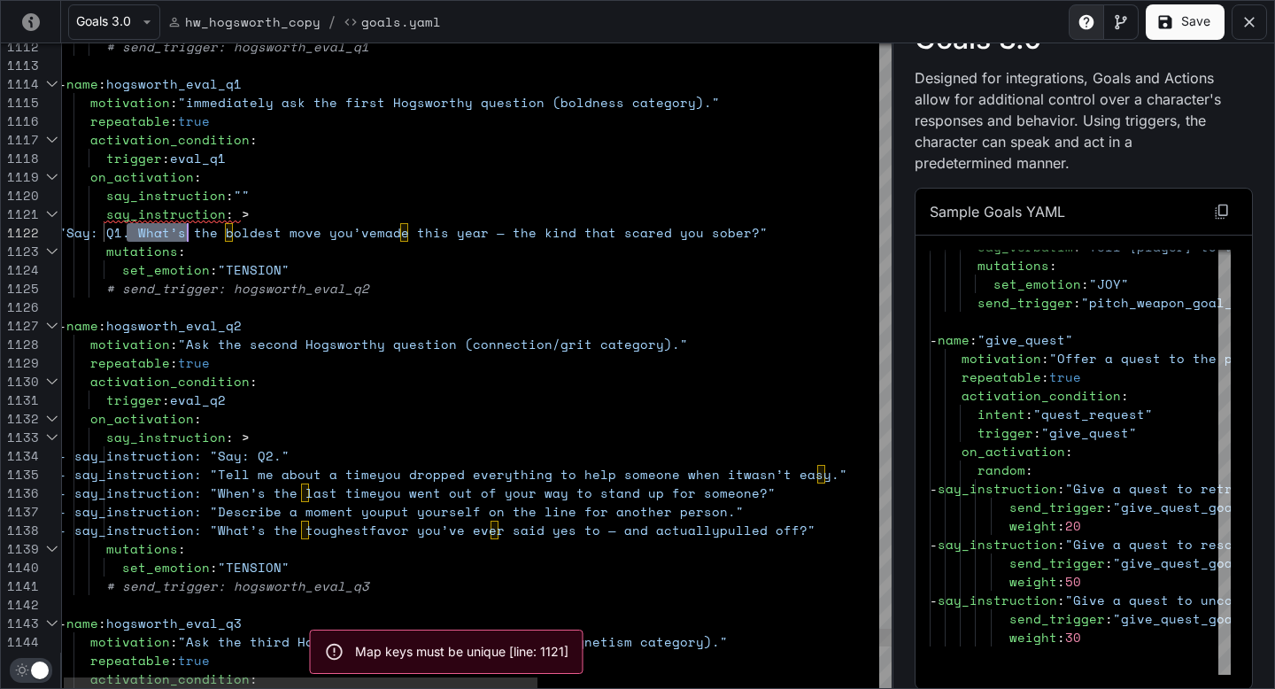
drag, startPoint x: 128, startPoint y: 228, endPoint x: 182, endPoint y: 228, distance: 54.9
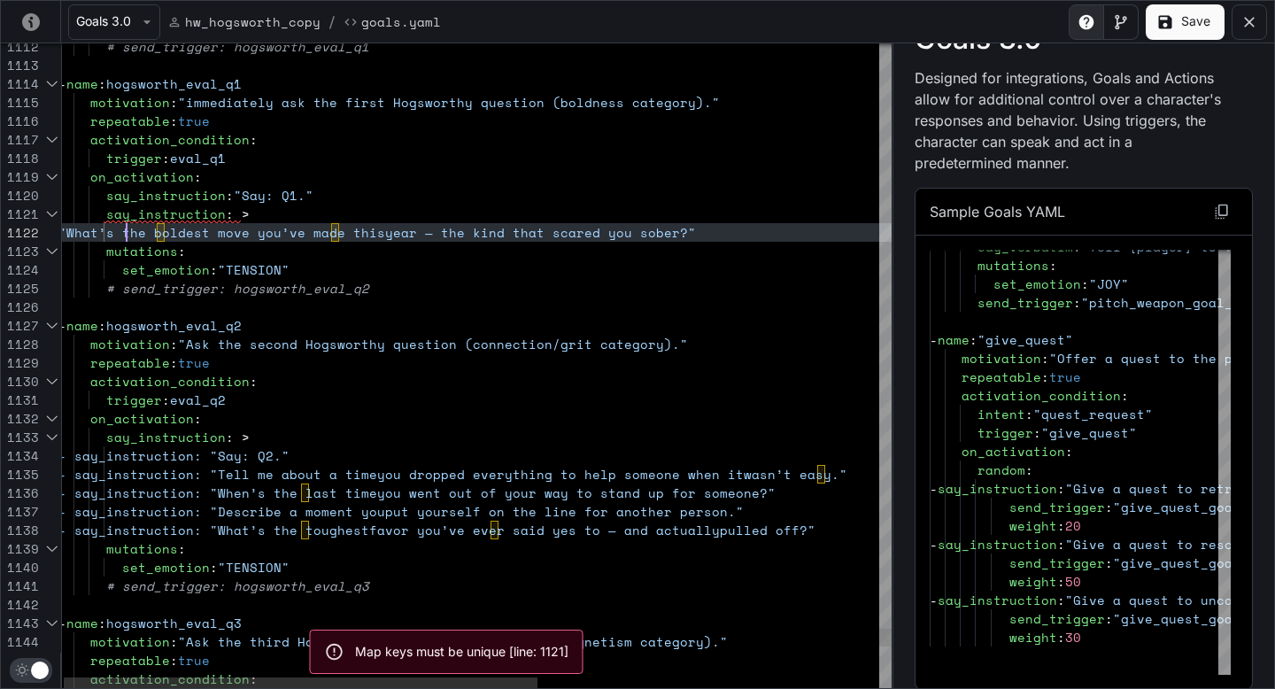
scroll to position [19, 68]
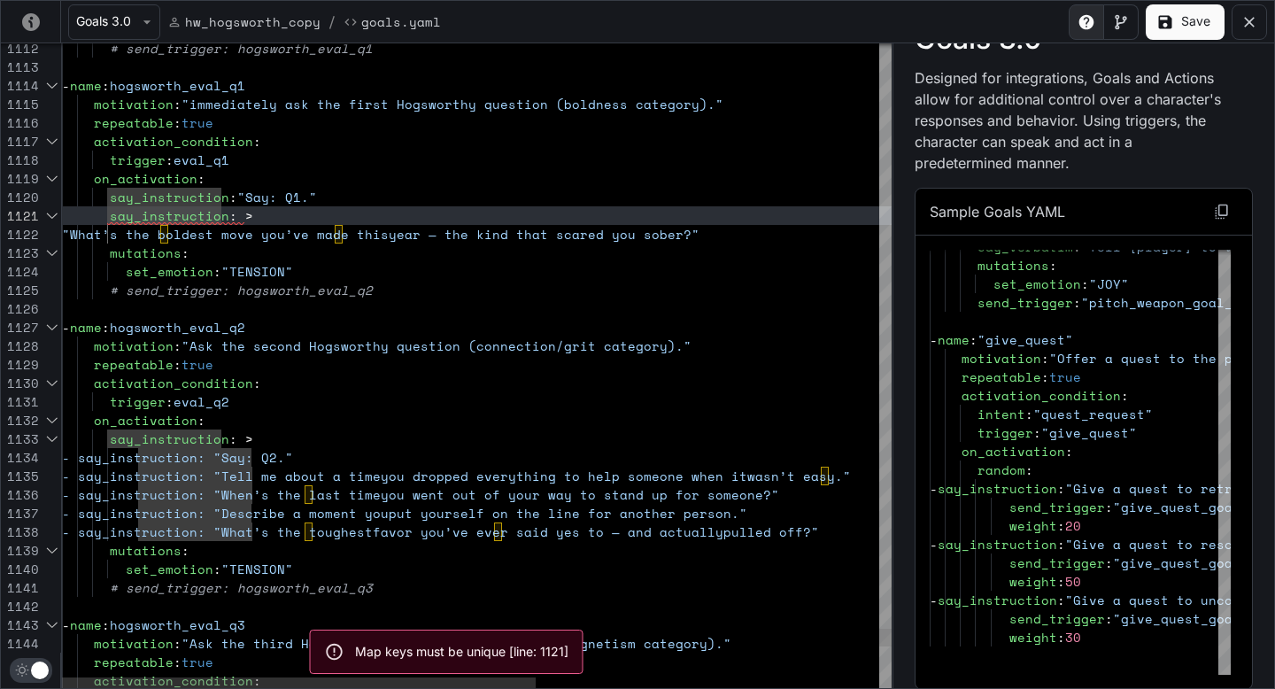
scroll to position [167, 45]
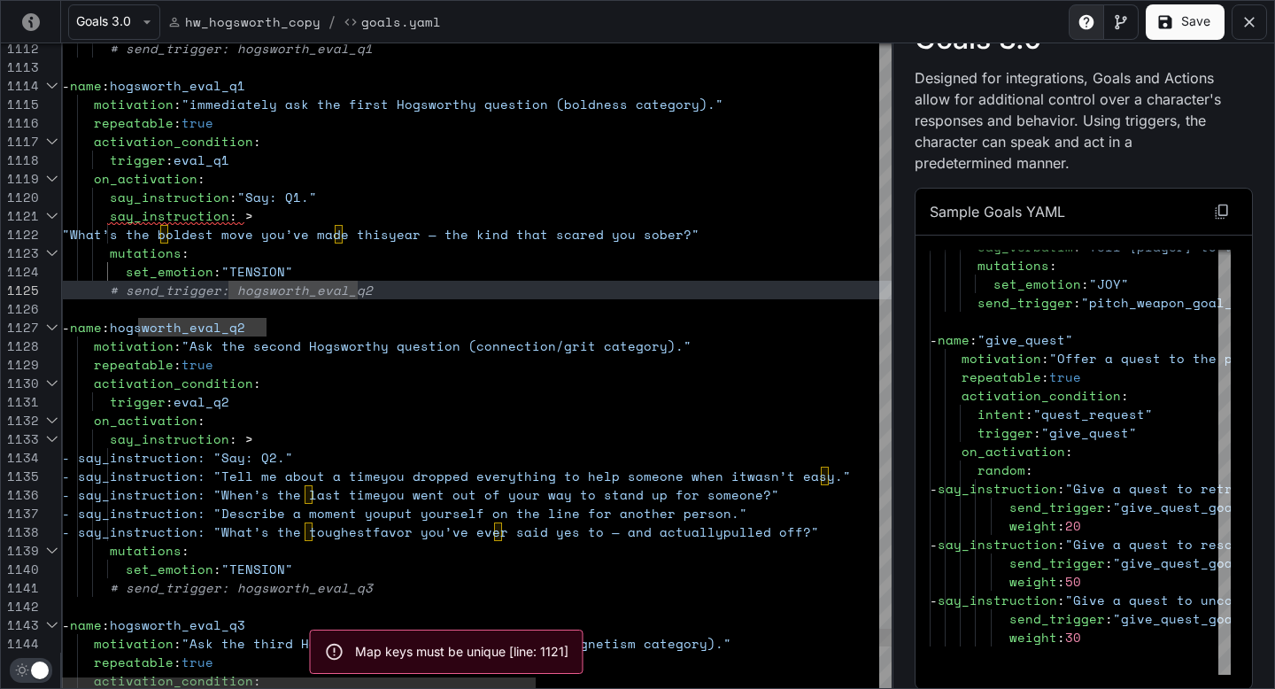
scroll to position [0, 182]
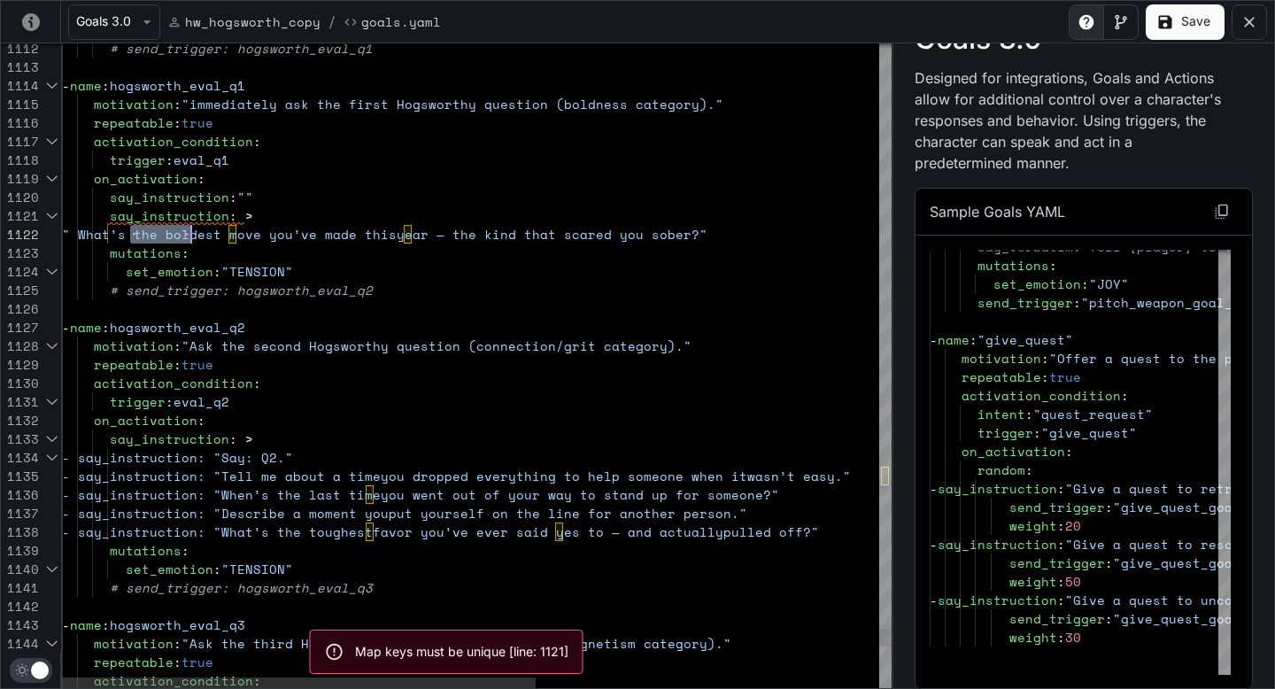
scroll to position [19, 129]
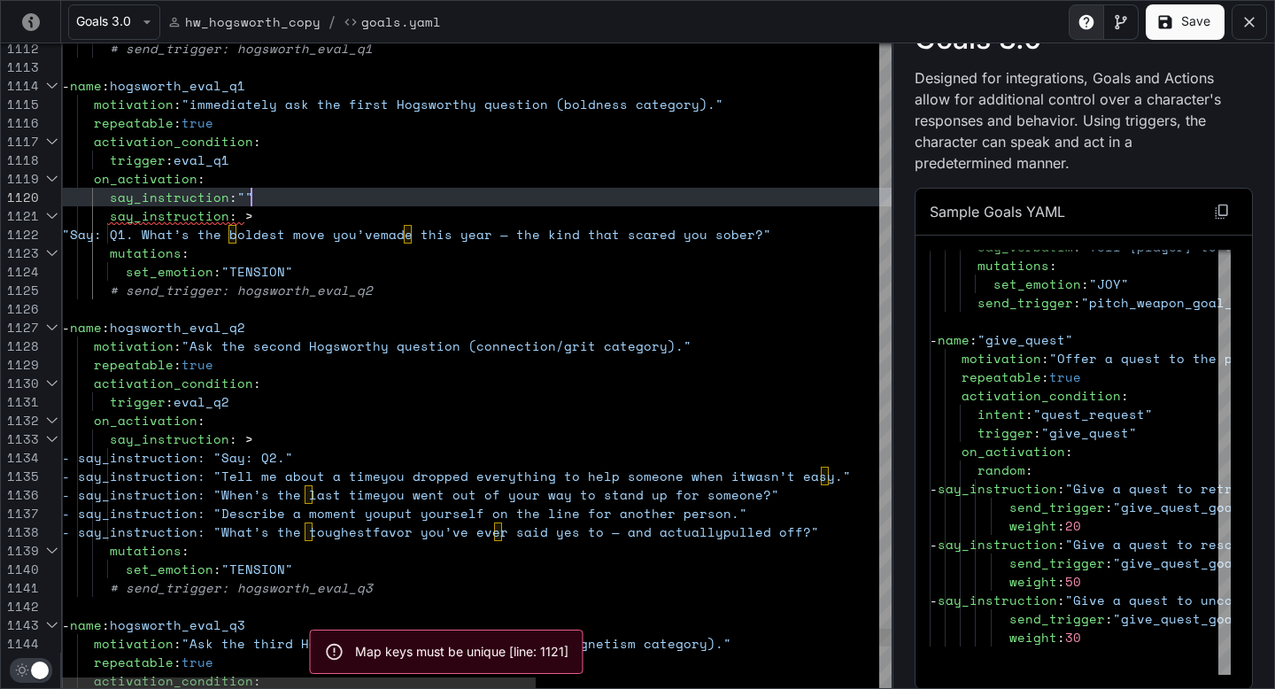
scroll to position [149, 136]
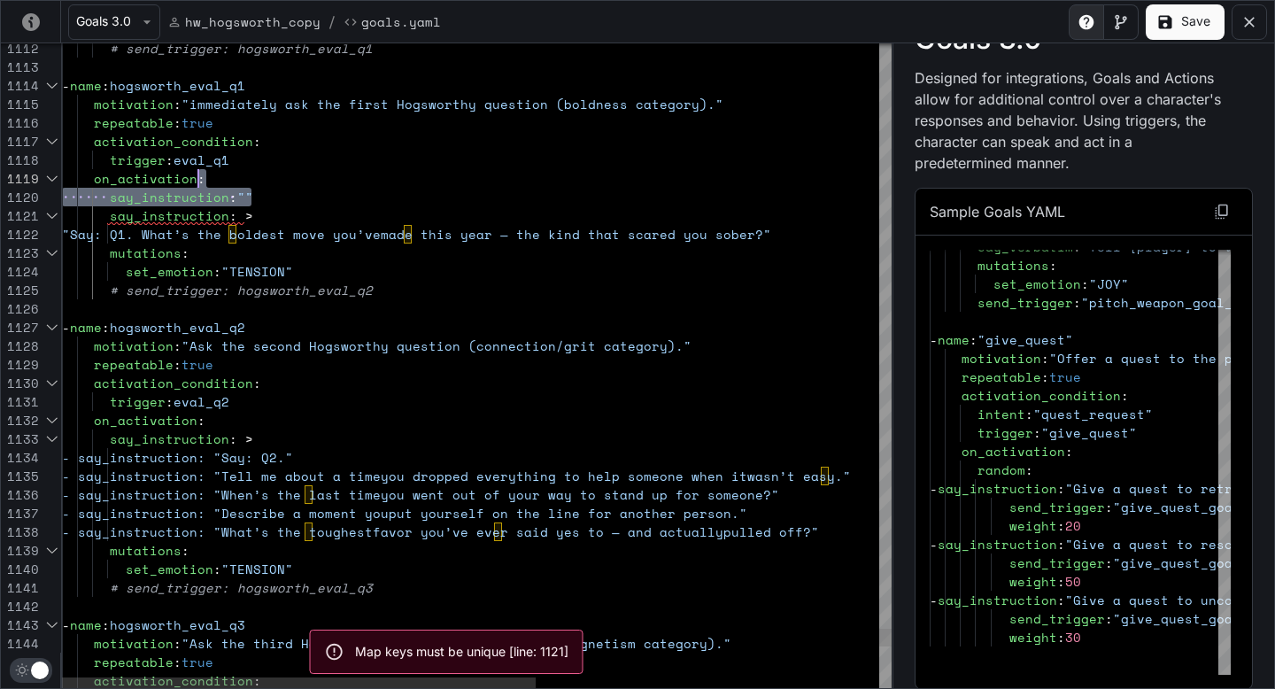
drag, startPoint x: 269, startPoint y: 201, endPoint x: 288, endPoint y: 171, distance: 35.4
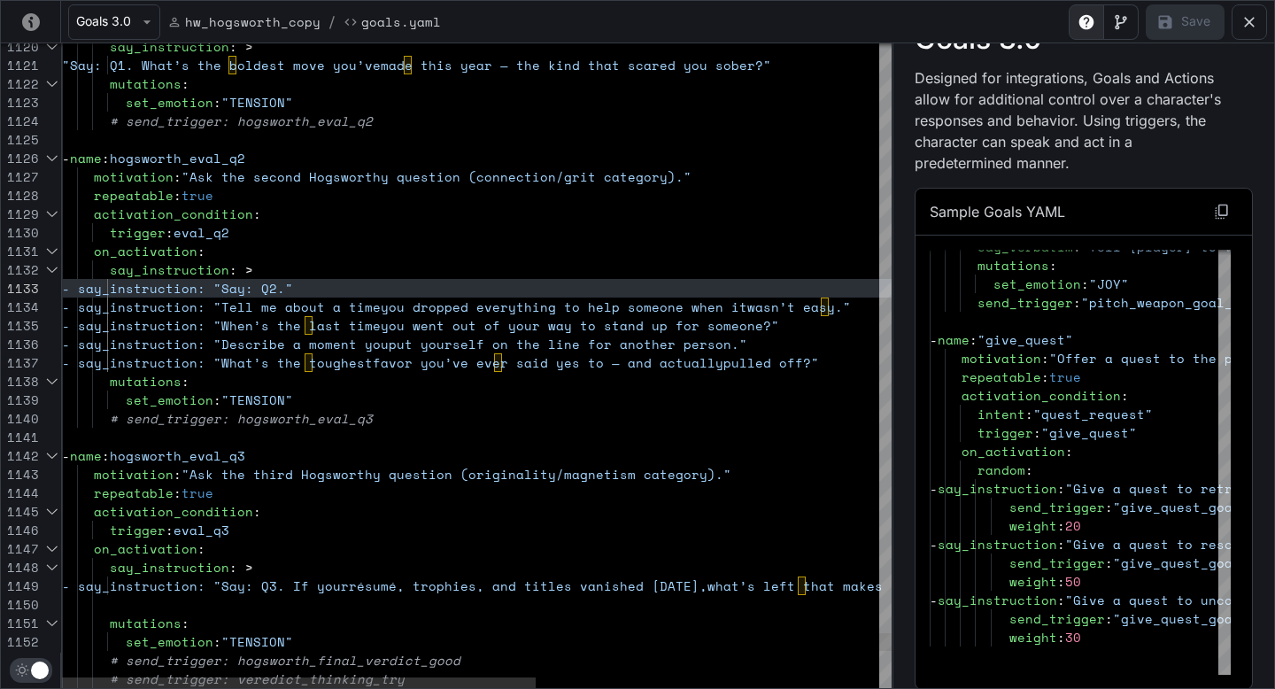
scroll to position [19, 182]
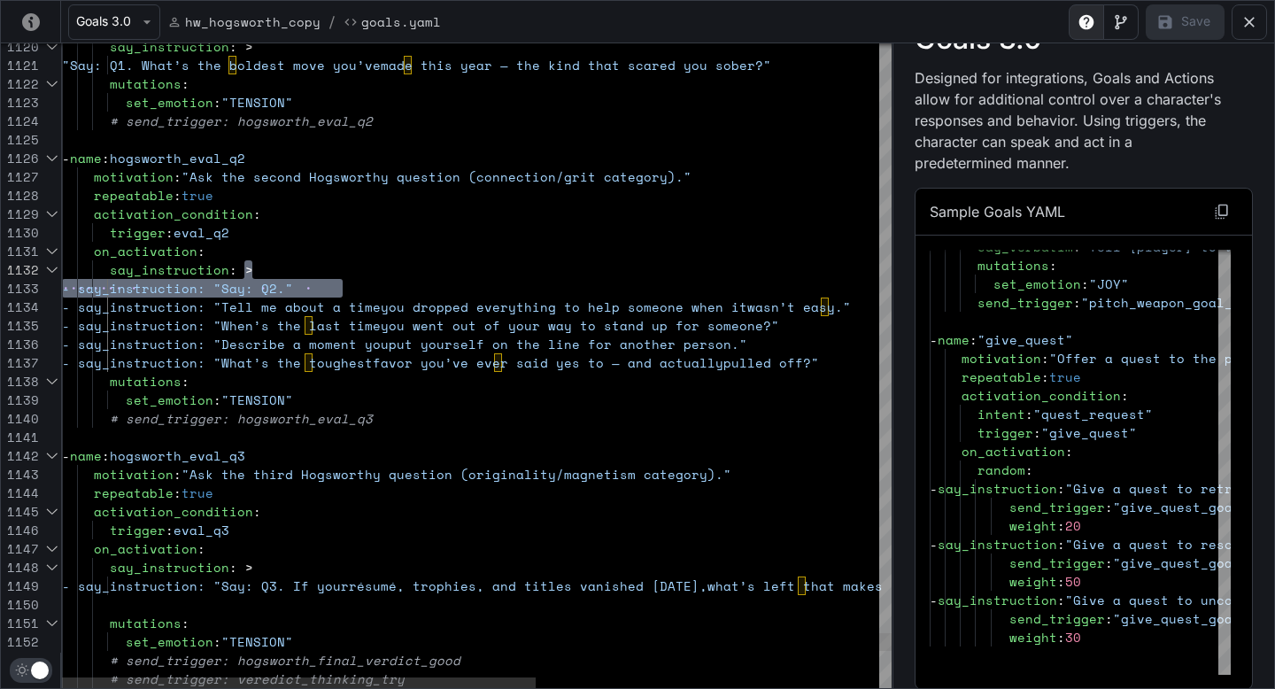
drag, startPoint x: 367, startPoint y: 293, endPoint x: 367, endPoint y: 278, distance: 15.1
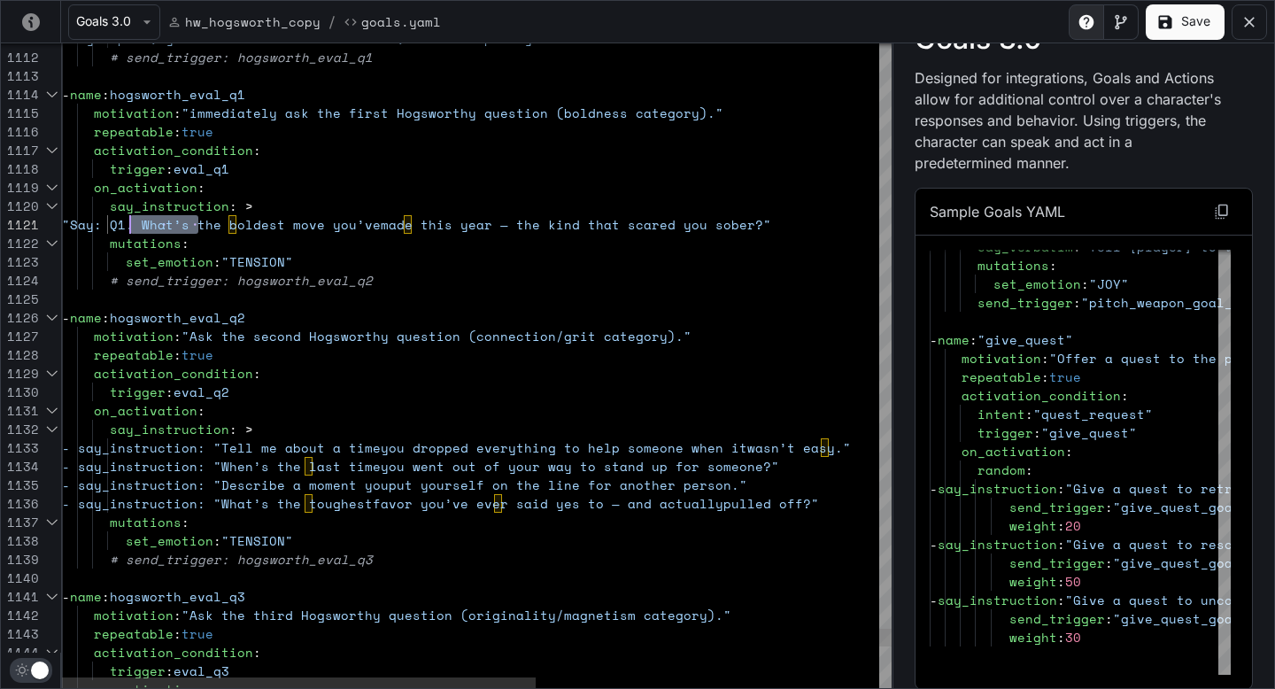
scroll to position [0, 68]
drag, startPoint x: 198, startPoint y: 221, endPoint x: 132, endPoint y: 222, distance: 65.5
click at [131, 223] on span ""Say: Q1. What’s the boldest move you’ve" at bounding box center [221, 224] width 319 height 19
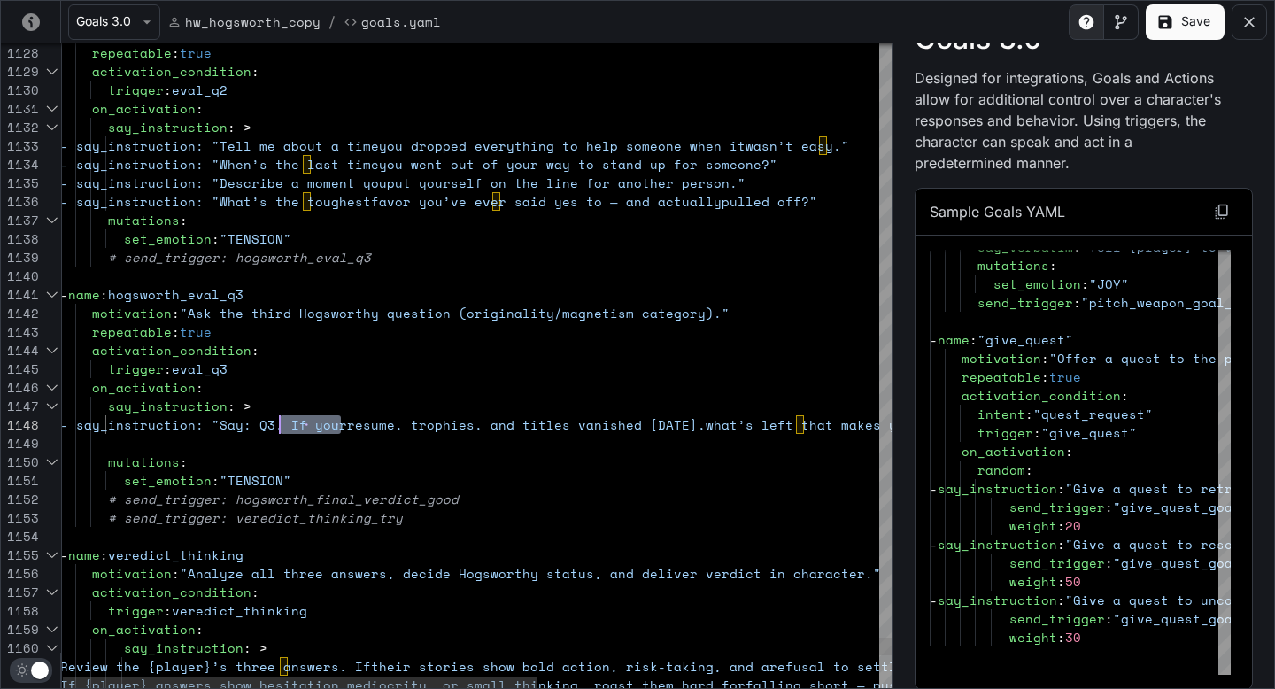
scroll to position [130, 213]
drag, startPoint x: 343, startPoint y: 424, endPoint x: 275, endPoint y: 418, distance: 68.5
click at [275, 418] on span "- say_instruction: "Say: Q3. If your" at bounding box center [203, 424] width 287 height 19
type textarea "**********"
